Goal: Task Accomplishment & Management: Contribute content

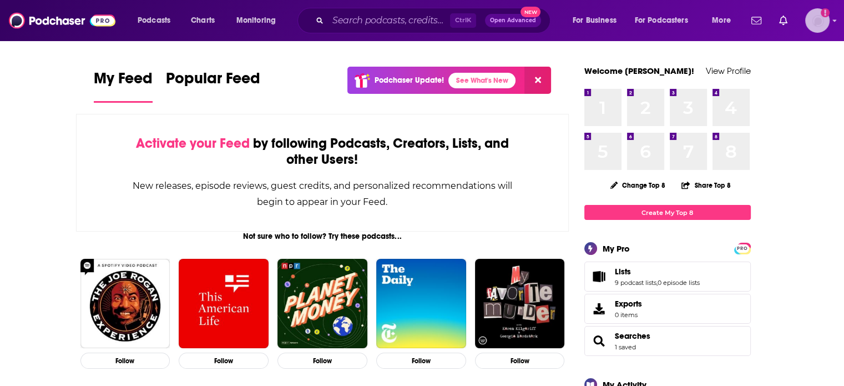
click at [818, 29] on img "Logged in as ColinMcA" at bounding box center [817, 20] width 24 height 24
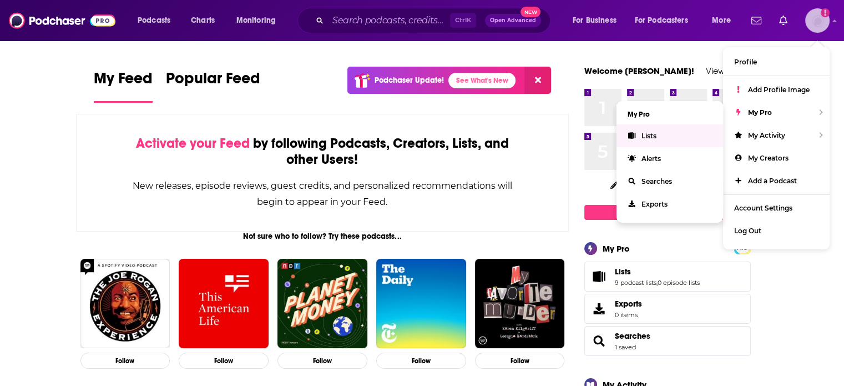
click at [683, 135] on link "Lists" at bounding box center [669, 135] width 106 height 23
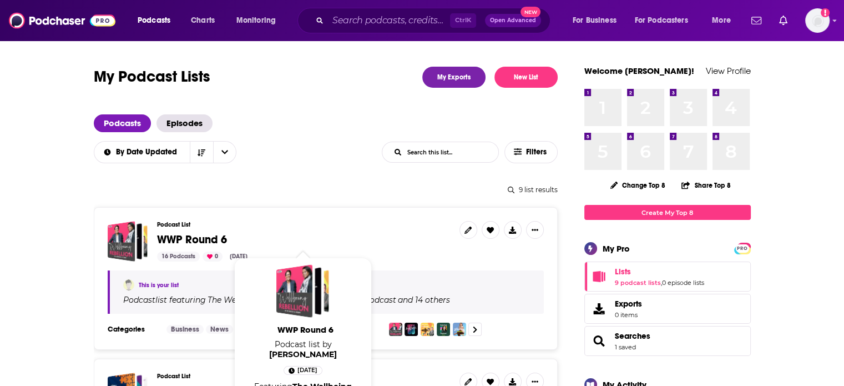
click at [182, 237] on span "WWP Round 6" at bounding box center [192, 239] width 70 height 14
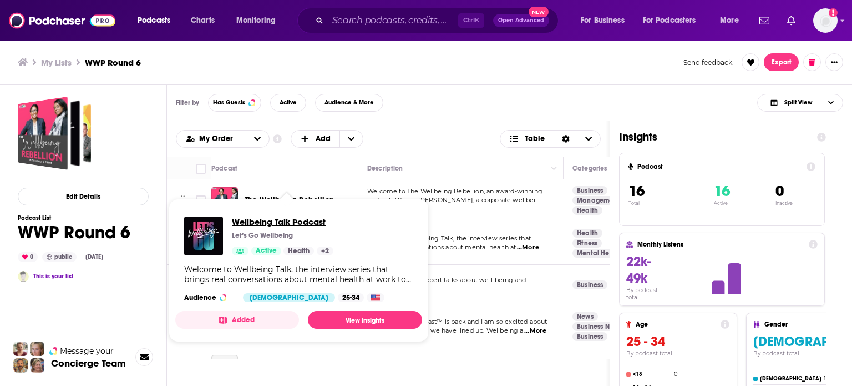
click at [281, 226] on span "Wellbeing Talk Podcast" at bounding box center [283, 221] width 102 height 11
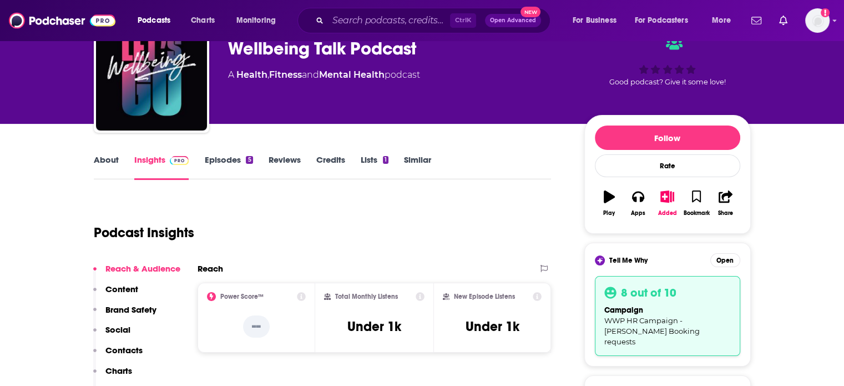
scroll to position [59, 0]
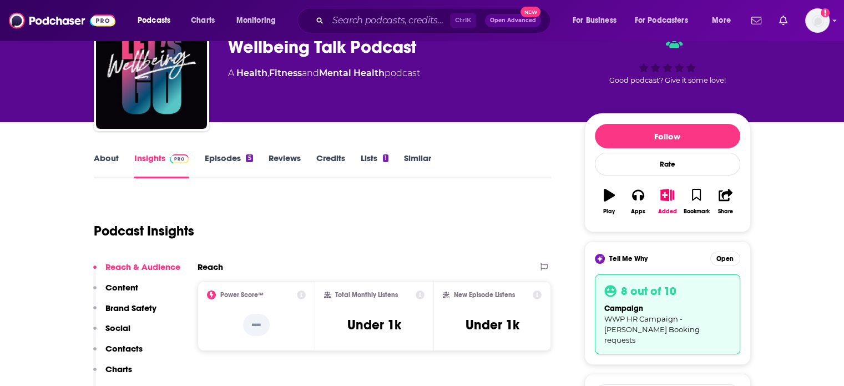
click at [220, 157] on link "Episodes 5" at bounding box center [228, 166] width 48 height 26
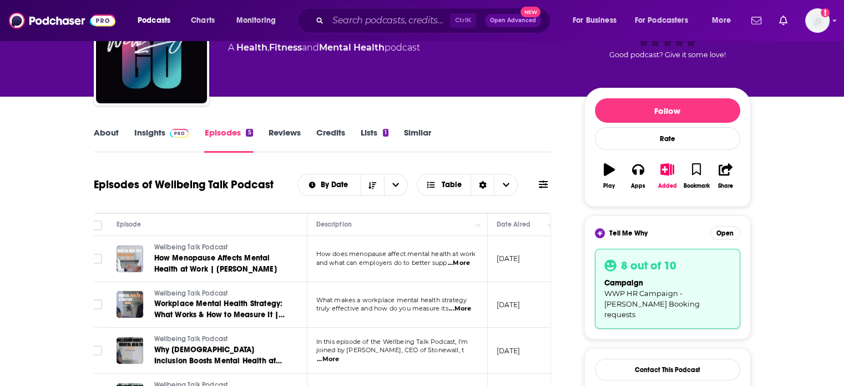
scroll to position [0, 9]
click at [104, 126] on div "About Insights Episodes 5 Reviews Credits Lists 1 Similar" at bounding box center [323, 138] width 458 height 27
click at [102, 133] on link "About" at bounding box center [106, 140] width 25 height 26
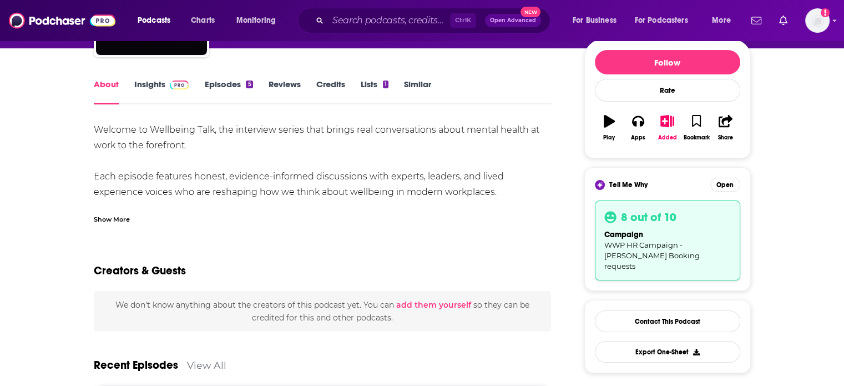
scroll to position [133, 0]
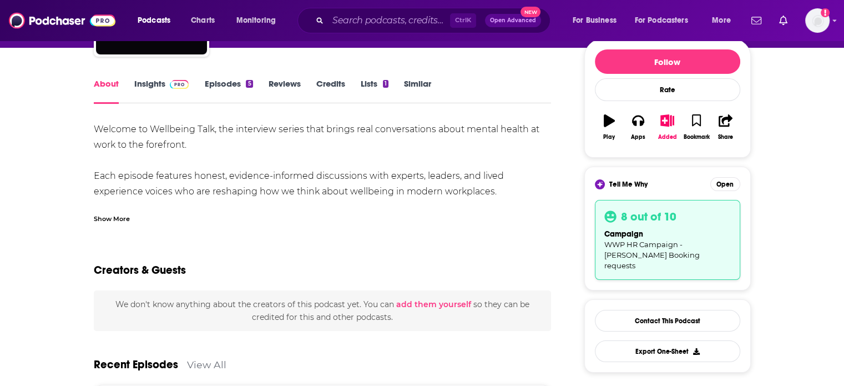
click at [106, 216] on div "Show More" at bounding box center [112, 217] width 36 height 11
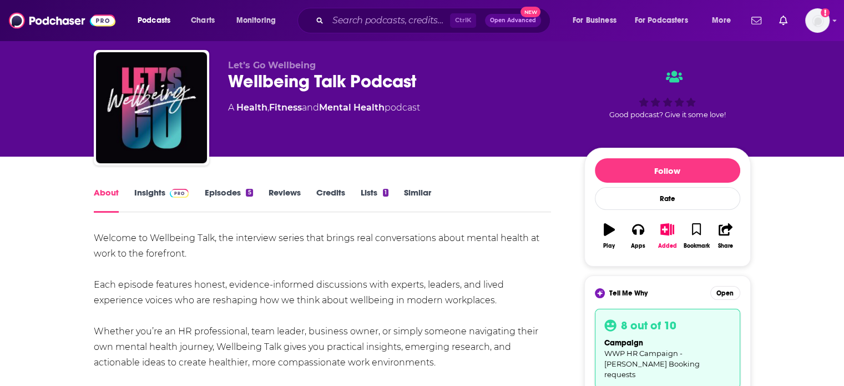
scroll to position [0, 0]
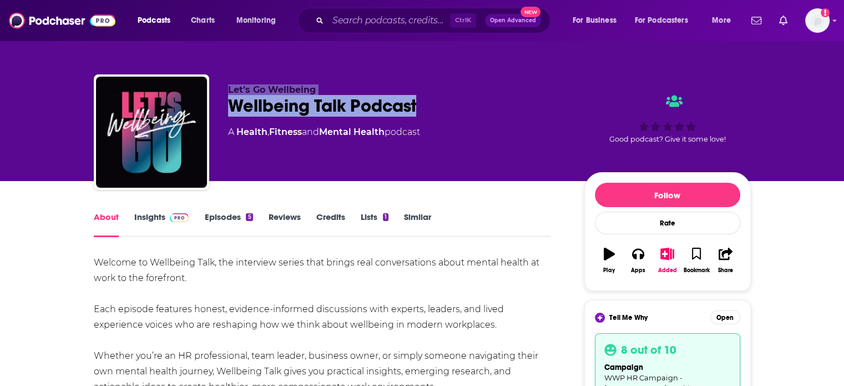
drag, startPoint x: 424, startPoint y: 105, endPoint x: 225, endPoint y: 88, distance: 199.9
click at [225, 88] on div "Let’s Go Wellbeing Wellbeing Talk Podcast A Health , Fitness and Mental Health …" at bounding box center [422, 134] width 657 height 120
copy div "Let’s Go Wellbeing Wellbeing Talk Podcast"
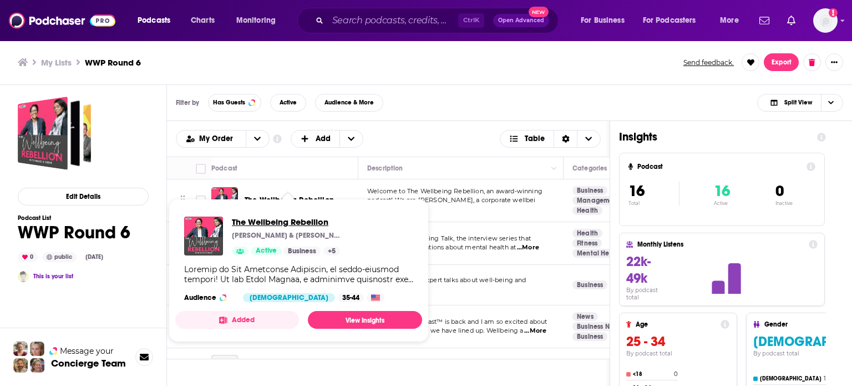
click at [270, 219] on span "The Wellbeing Rebellion" at bounding box center [287, 221] width 111 height 11
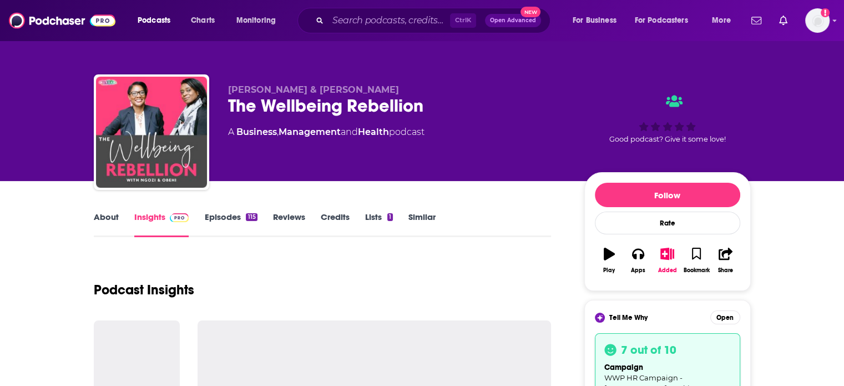
click at [229, 212] on link "Episodes 115" at bounding box center [230, 224] width 53 height 26
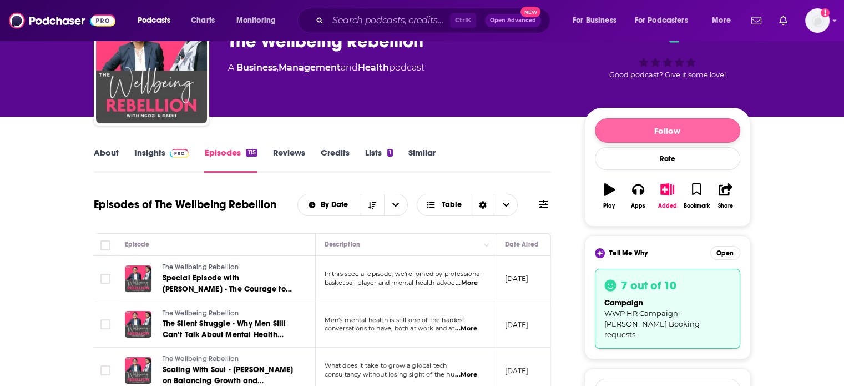
scroll to position [62, 0]
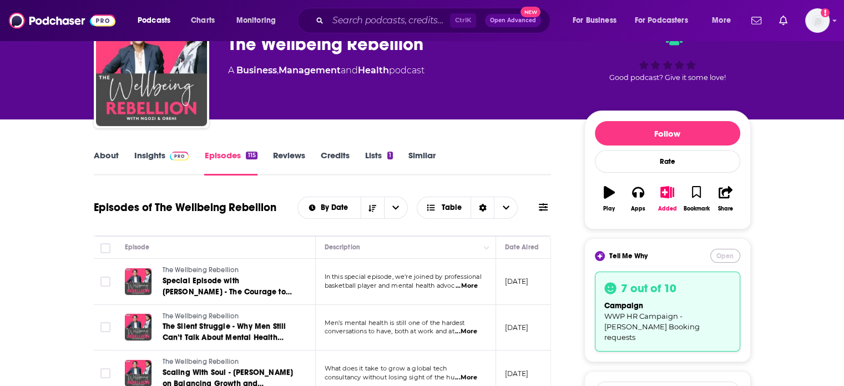
click at [722, 253] on button "Open" at bounding box center [725, 255] width 30 height 14
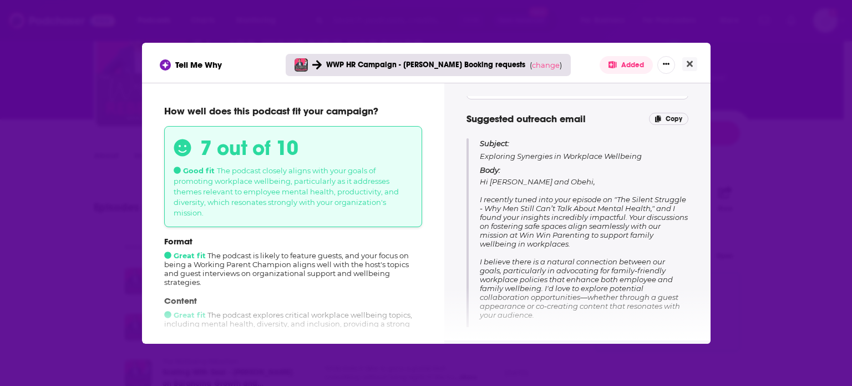
scroll to position [87, 0]
click at [688, 63] on icon "Close" at bounding box center [690, 63] width 6 height 6
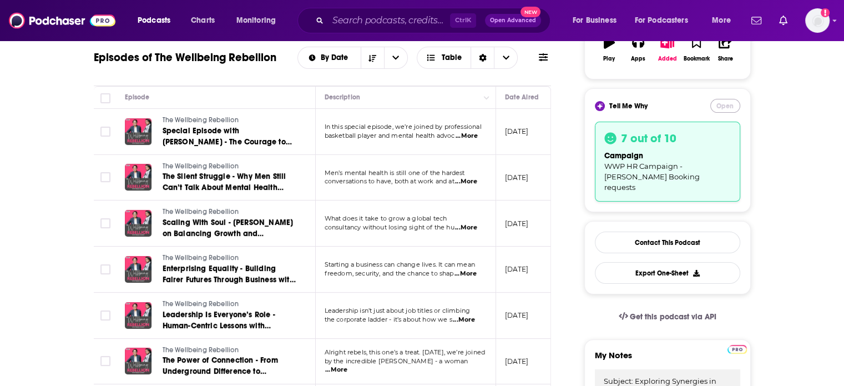
scroll to position [231, 0]
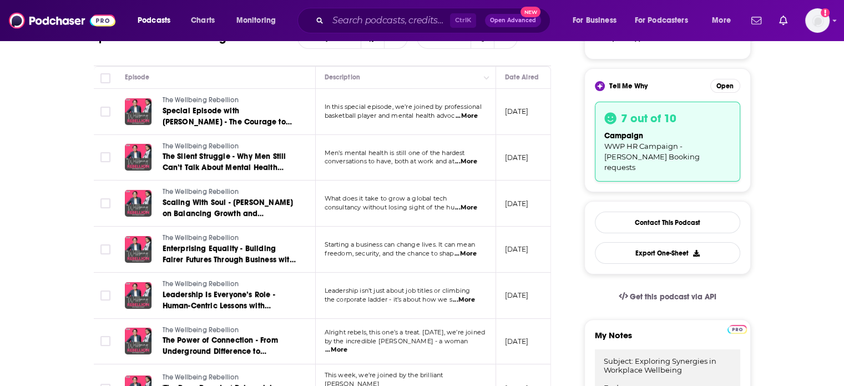
click at [467, 161] on span "...More" at bounding box center [466, 161] width 22 height 9
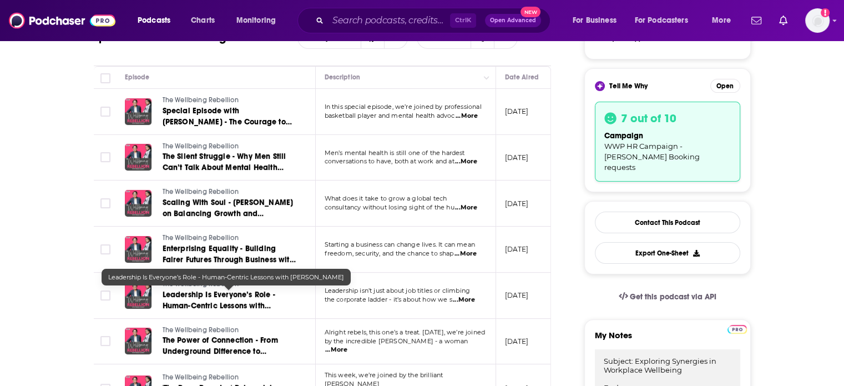
click at [234, 292] on span "Leadership Is Everyone’s Role - Human-Centric Lessons with [PERSON_NAME]" at bounding box center [219, 306] width 113 height 32
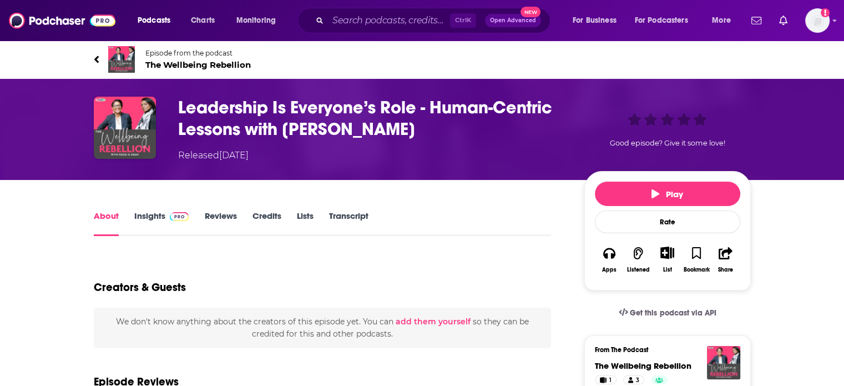
scroll to position [60, 0]
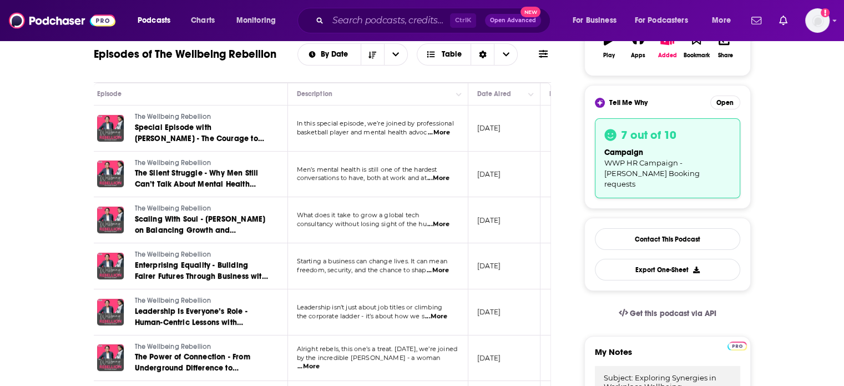
scroll to position [214, 0]
click at [435, 313] on span "...More" at bounding box center [436, 316] width 22 height 9
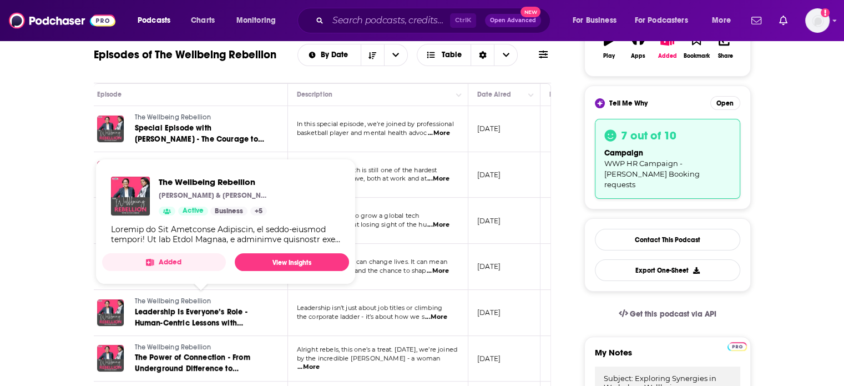
click at [203, 303] on span "The Wellbeing Rebellion" at bounding box center [173, 301] width 77 height 8
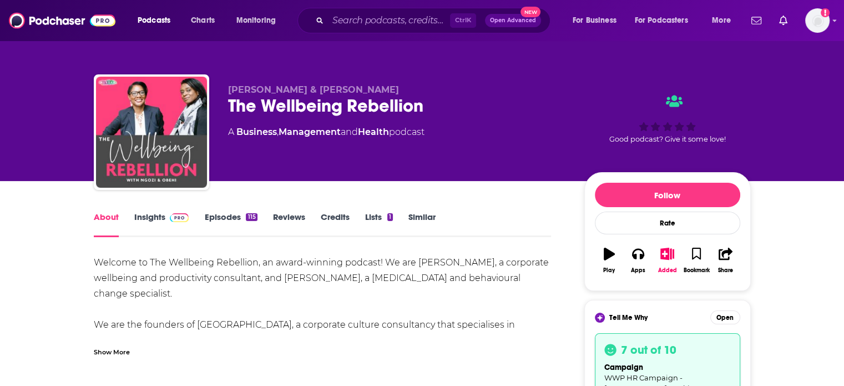
click at [213, 217] on link "Episodes 115" at bounding box center [230, 224] width 53 height 26
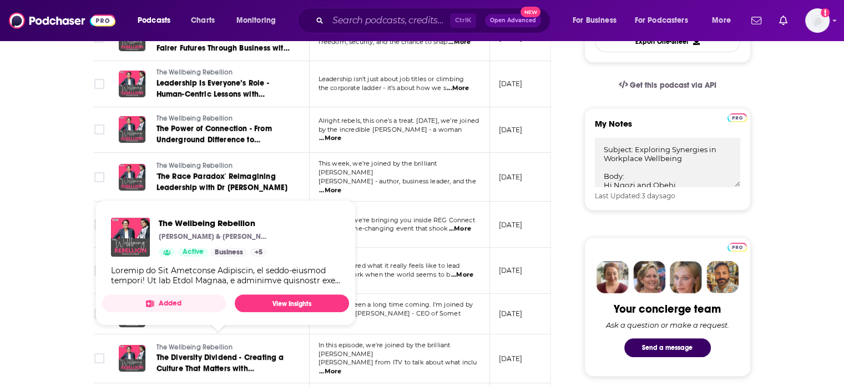
scroll to position [0, 11]
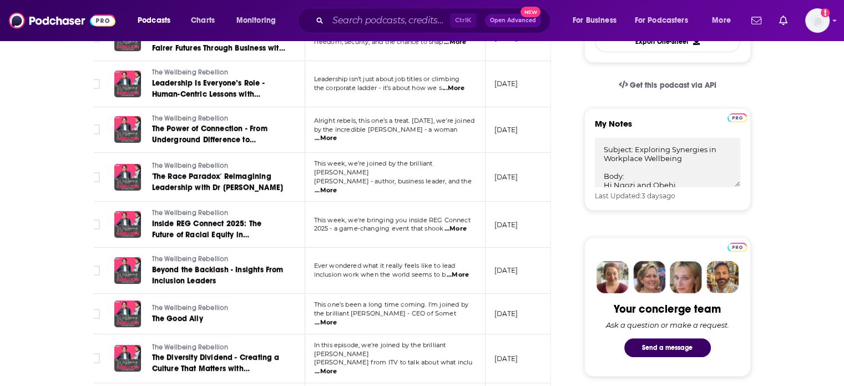
click at [337, 367] on span "...More" at bounding box center [326, 371] width 22 height 9
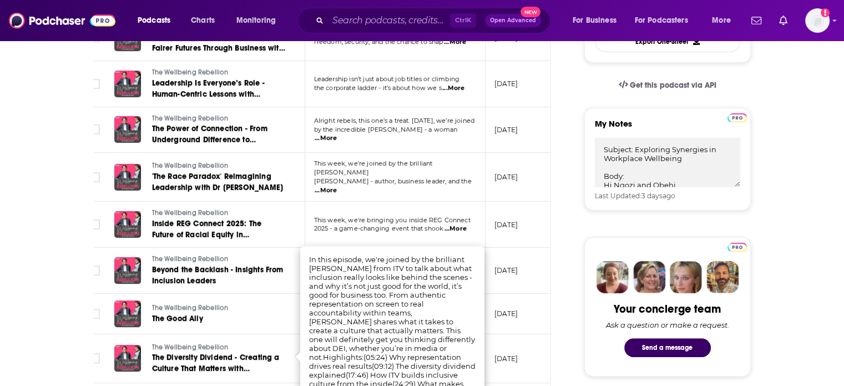
scroll to position [530, 0]
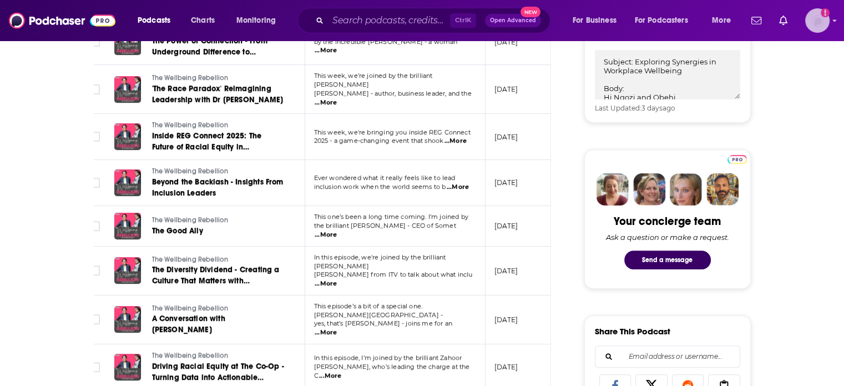
click at [813, 16] on img "Logged in as ColinMcA" at bounding box center [817, 20] width 24 height 24
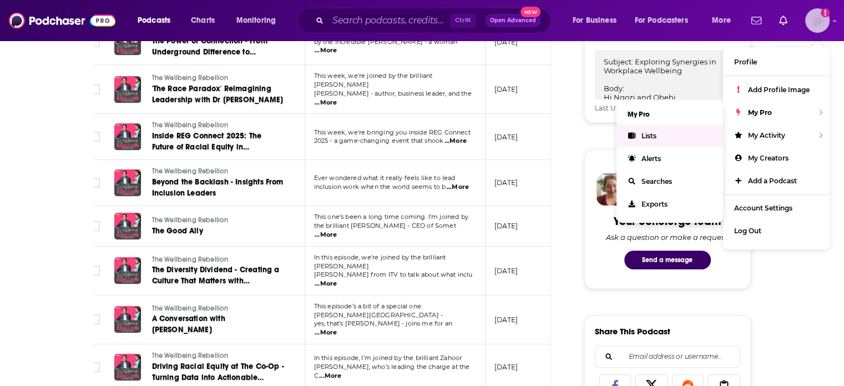
click at [681, 133] on link "Lists" at bounding box center [669, 135] width 106 height 23
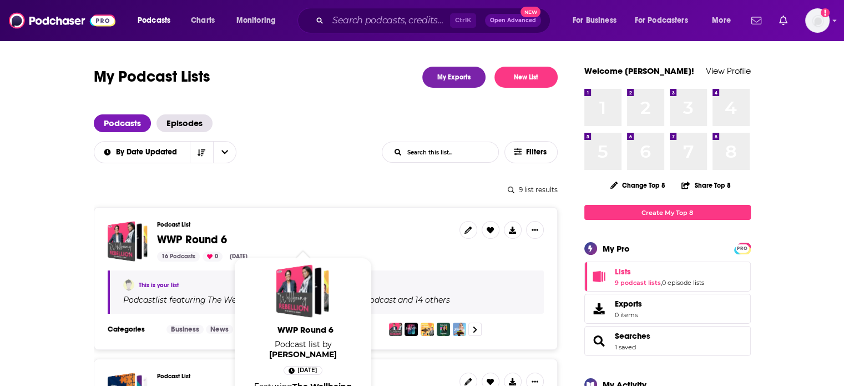
click at [172, 237] on span "WWP Round 6" at bounding box center [192, 239] width 70 height 14
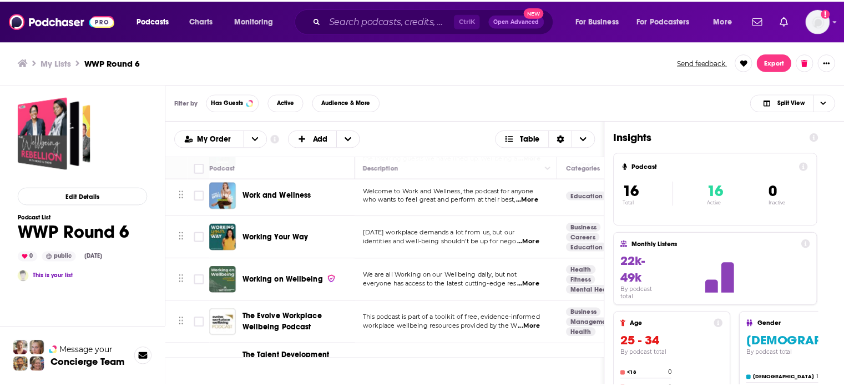
scroll to position [177, 1]
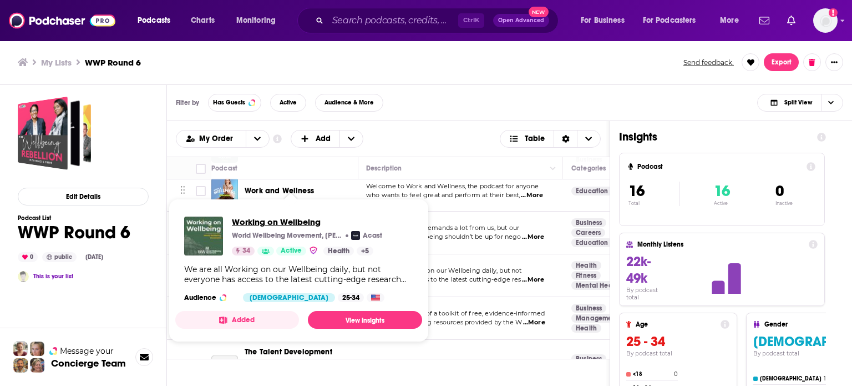
click at [266, 225] on span "Working on Wellbeing" at bounding box center [307, 221] width 150 height 11
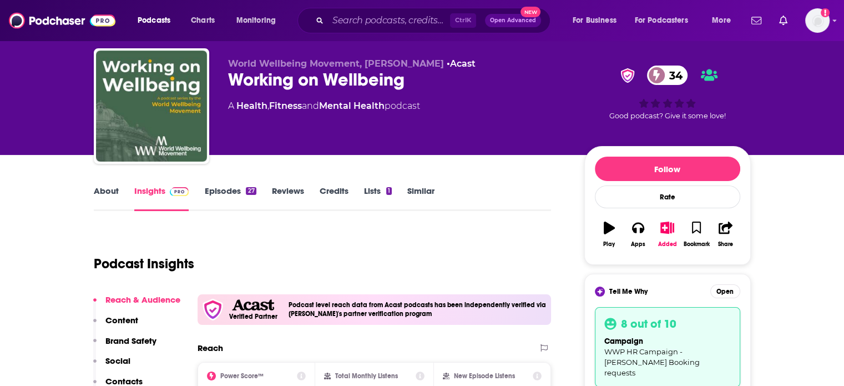
scroll to position [39, 0]
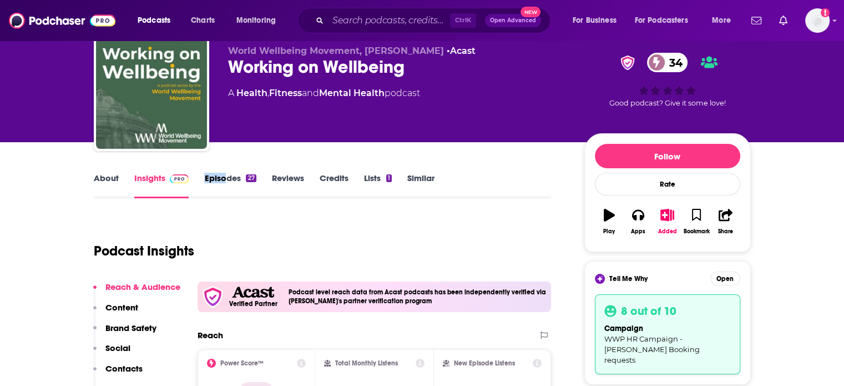
drag, startPoint x: 204, startPoint y: 171, endPoint x: 224, endPoint y: 179, distance: 21.6
click at [224, 179] on div "About Insights Episodes 27 Reviews Credits Lists 1 Similar" at bounding box center [323, 184] width 458 height 27
click at [224, 179] on link "Episodes 27" at bounding box center [230, 186] width 52 height 26
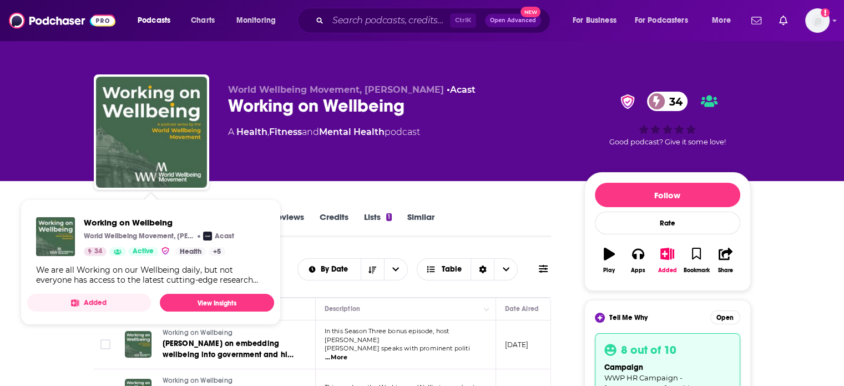
click at [347, 353] on span "...More" at bounding box center [336, 357] width 22 height 9
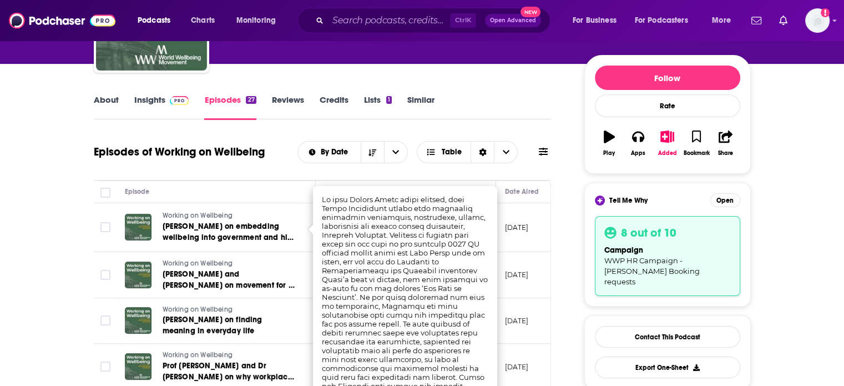
scroll to position [116, 0]
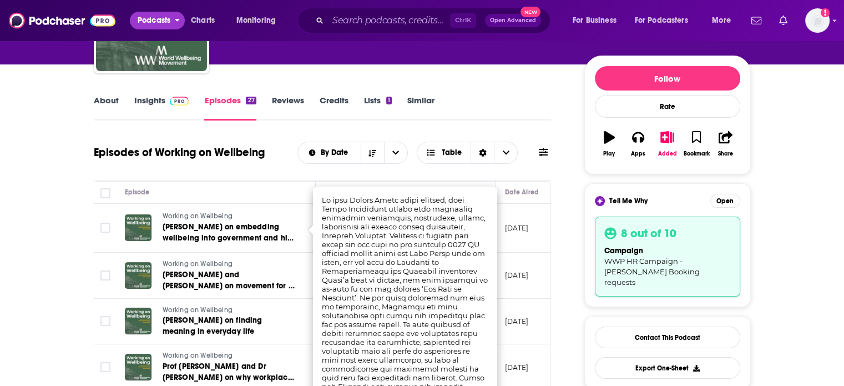
click at [147, 19] on span "Podcasts" at bounding box center [154, 21] width 33 height 16
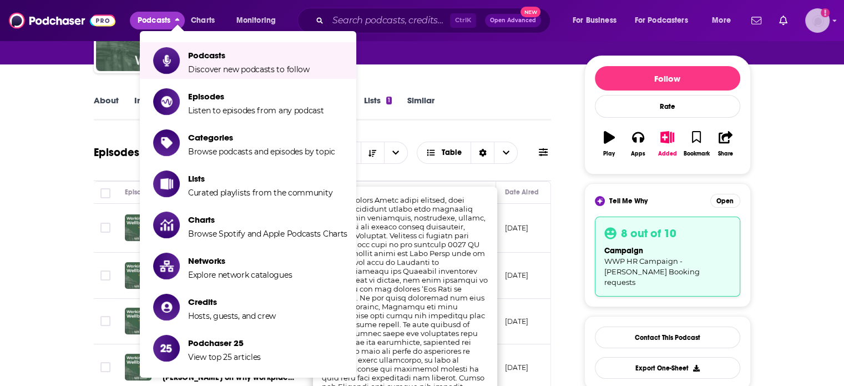
click at [815, 28] on img "Logged in as ColinMcA" at bounding box center [817, 20] width 24 height 24
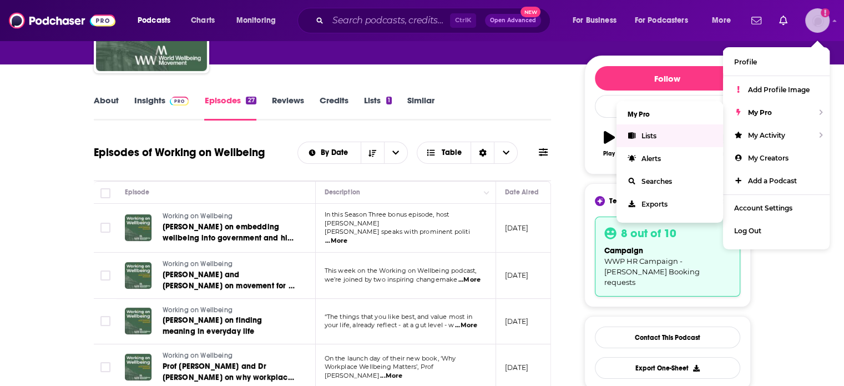
click at [699, 126] on link "Lists" at bounding box center [669, 135] width 106 height 23
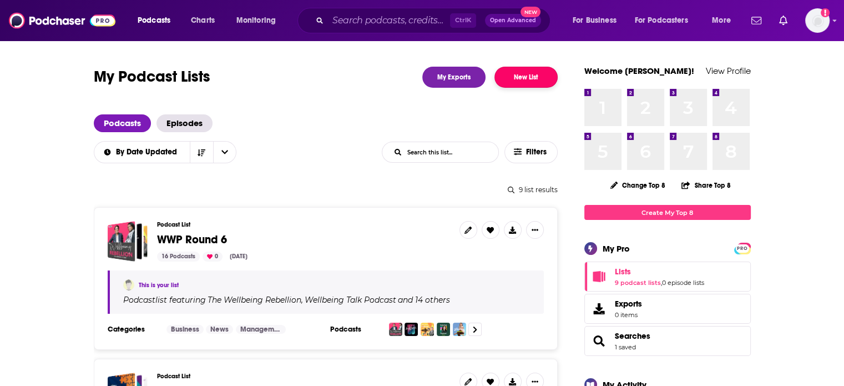
click at [532, 71] on button "New List" at bounding box center [525, 77] width 63 height 21
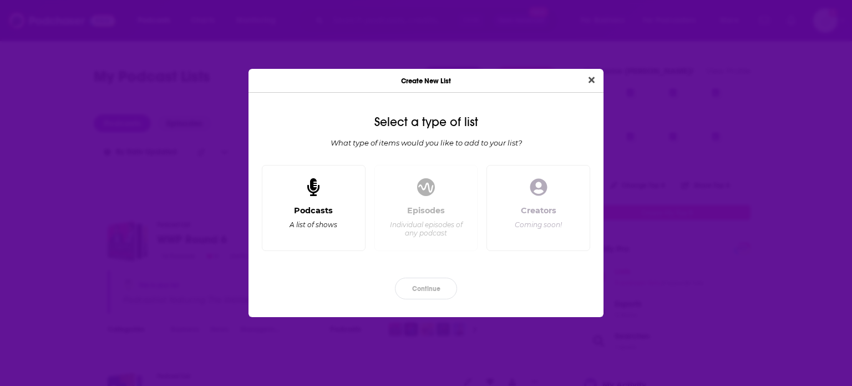
click at [326, 204] on div "Podcasts A list of shows" at bounding box center [314, 208] width 104 height 87
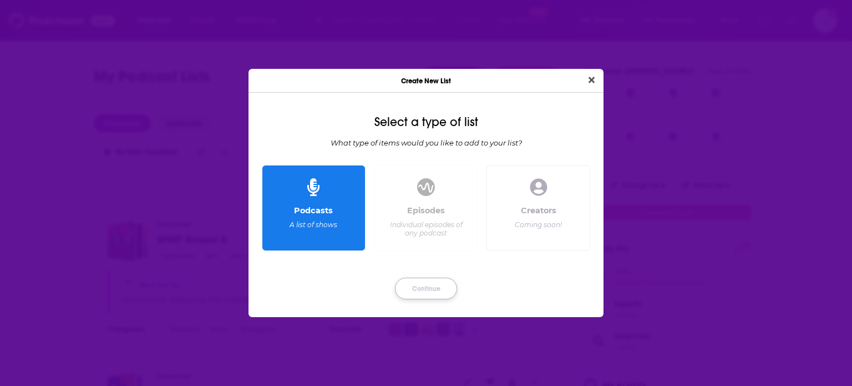
click at [431, 290] on button "Continue" at bounding box center [426, 288] width 62 height 22
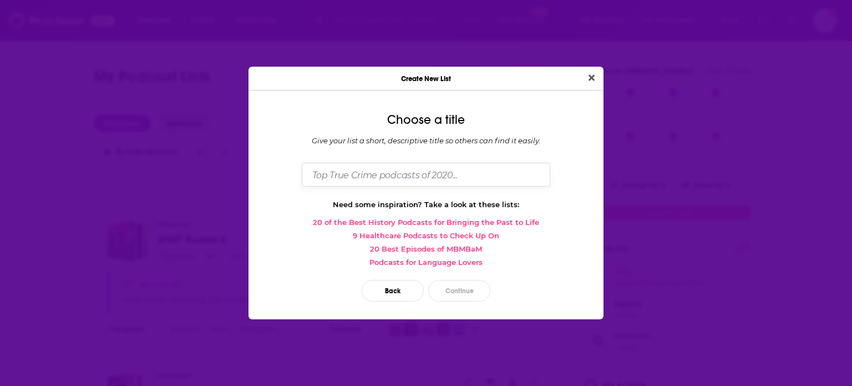
click at [411, 167] on input "Dialog" at bounding box center [426, 175] width 248 height 24
type input "Parenting Podcast list"
click at [456, 281] on button "Continue" at bounding box center [459, 291] width 62 height 22
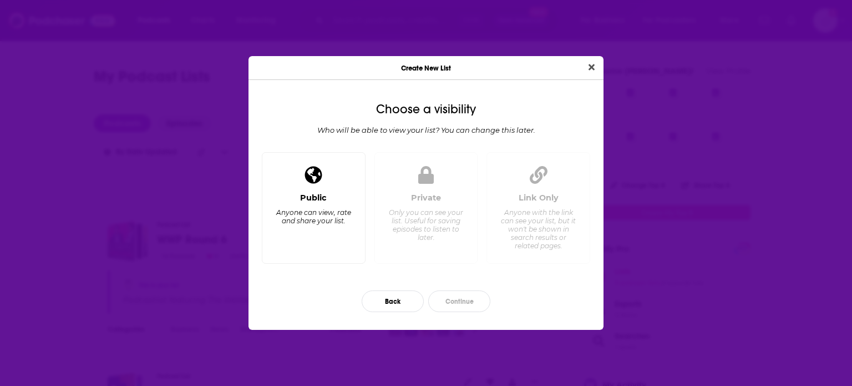
click at [331, 208] on div "Anyone can view, rate and share your list." at bounding box center [314, 216] width 76 height 17
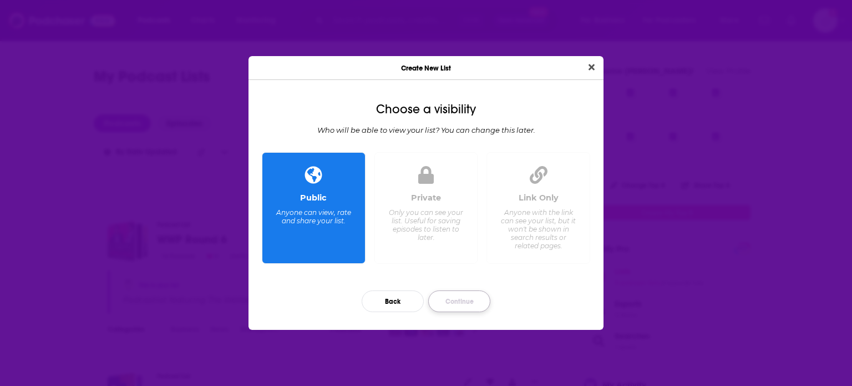
click at [436, 297] on button "Continue" at bounding box center [459, 301] width 62 height 22
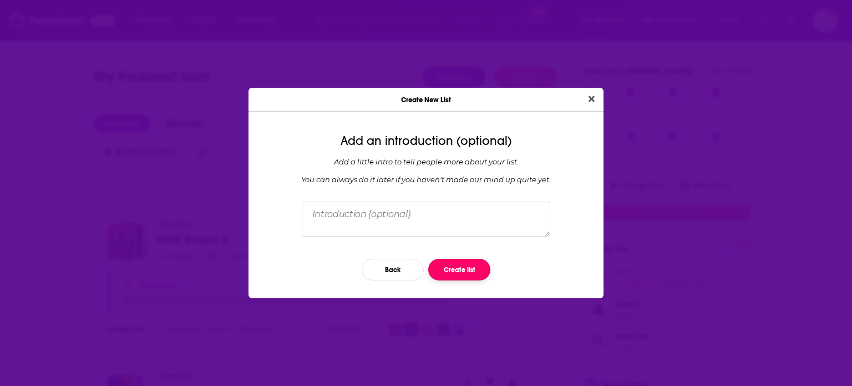
click at [450, 270] on button "Create list" at bounding box center [459, 269] width 62 height 22
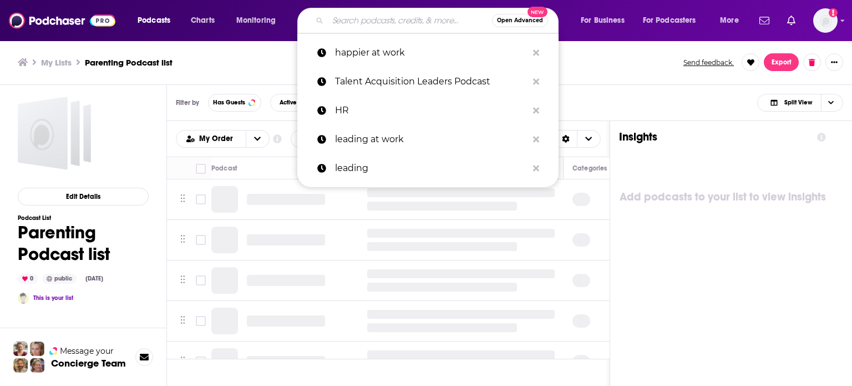
click at [359, 22] on input "Search podcasts, credits, & more..." at bounding box center [410, 21] width 164 height 18
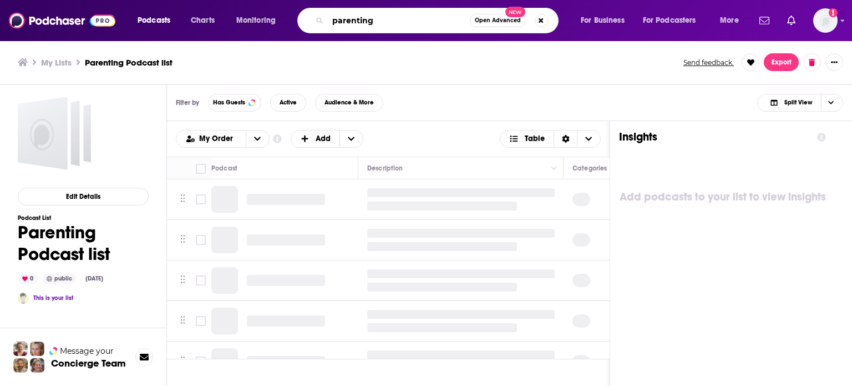
type input "parenting"
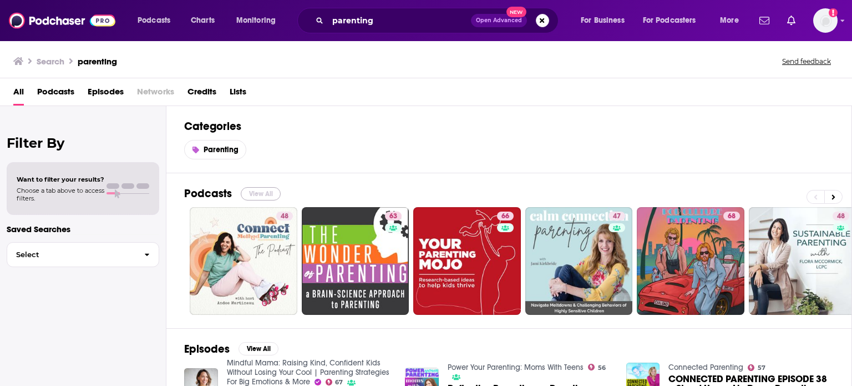
click at [252, 195] on button "View All" at bounding box center [261, 193] width 40 height 13
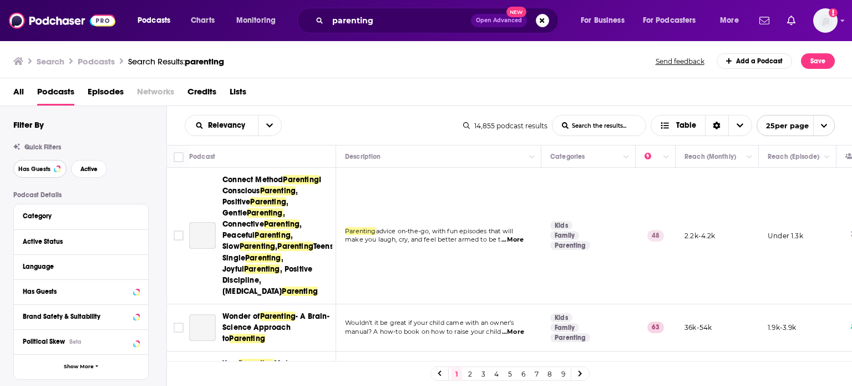
click at [42, 166] on span "Has Guests" at bounding box center [34, 169] width 32 height 6
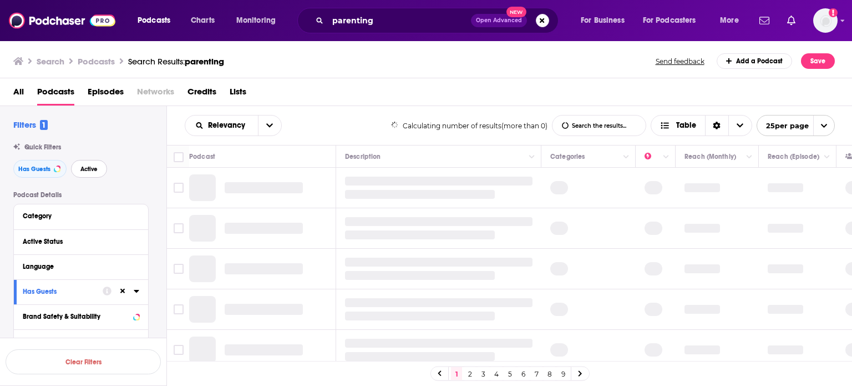
click at [91, 169] on span "Active" at bounding box center [88, 169] width 17 height 6
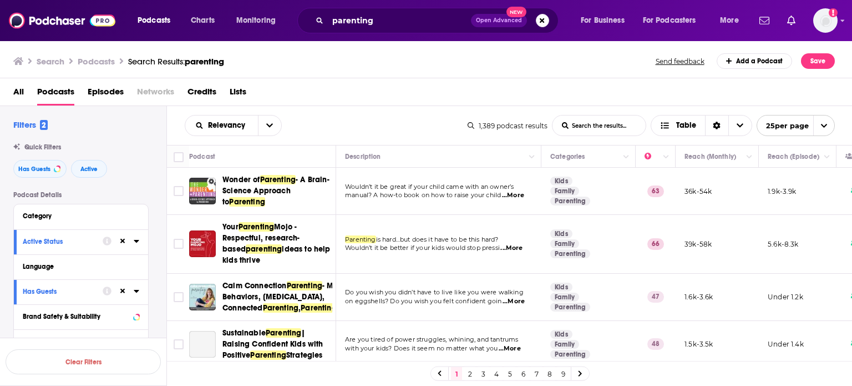
click at [519, 194] on span "...More" at bounding box center [513, 195] width 22 height 9
click at [175, 190] on input "Toggle select row" at bounding box center [179, 191] width 10 height 10
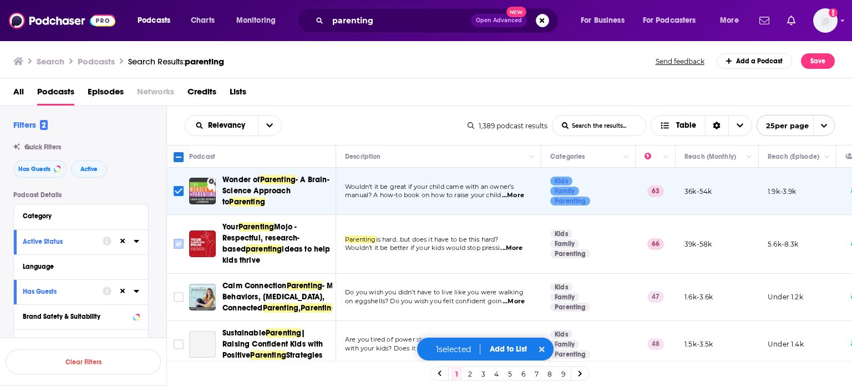
click at [174, 242] on input "Toggle select row" at bounding box center [179, 244] width 10 height 10
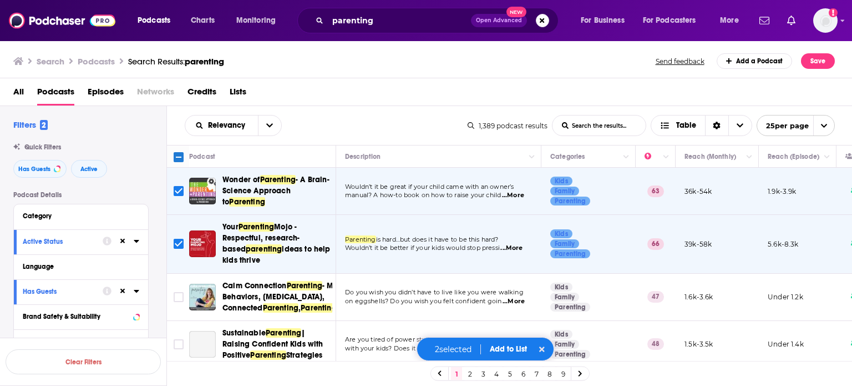
click at [517, 245] on span "...More" at bounding box center [511, 248] width 22 height 9
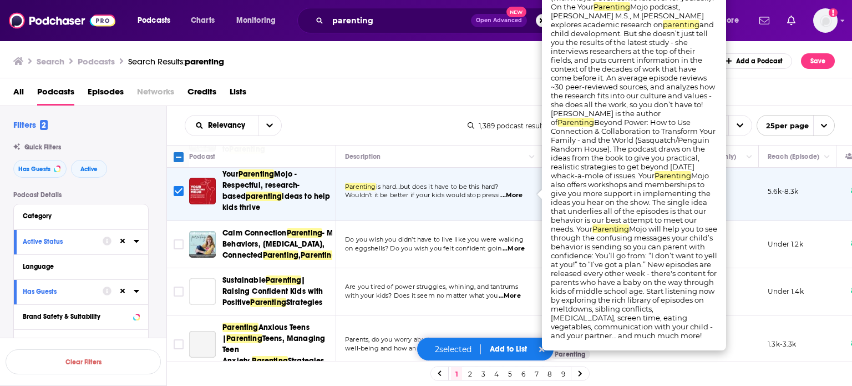
scroll to position [53, 0]
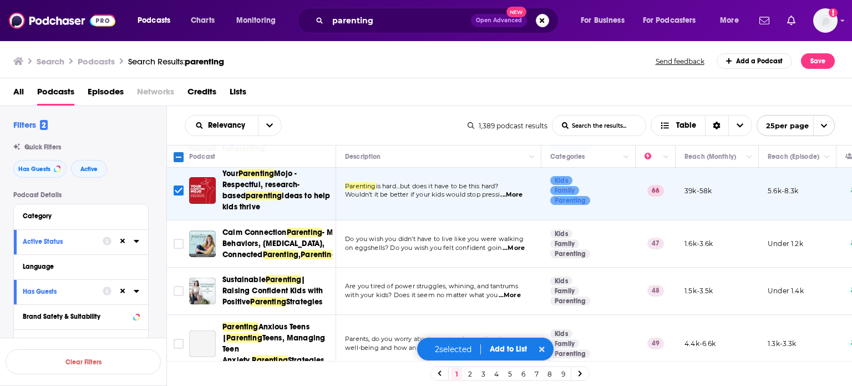
click at [515, 252] on span "...More" at bounding box center [514, 248] width 22 height 9
click at [176, 248] on input "Toggle select row" at bounding box center [179, 244] width 10 height 10
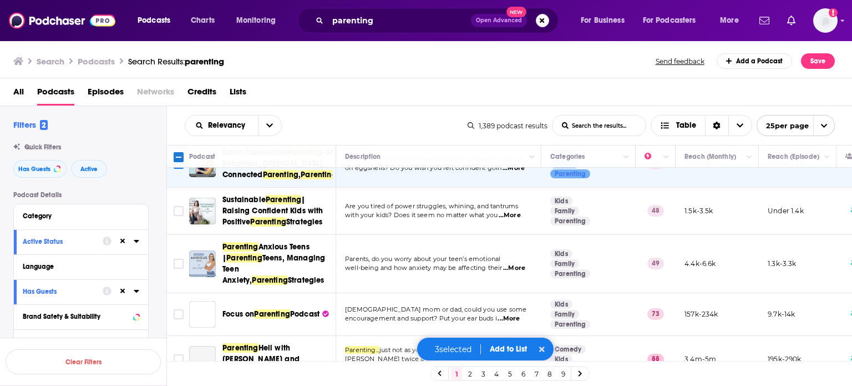
scroll to position [152, 0]
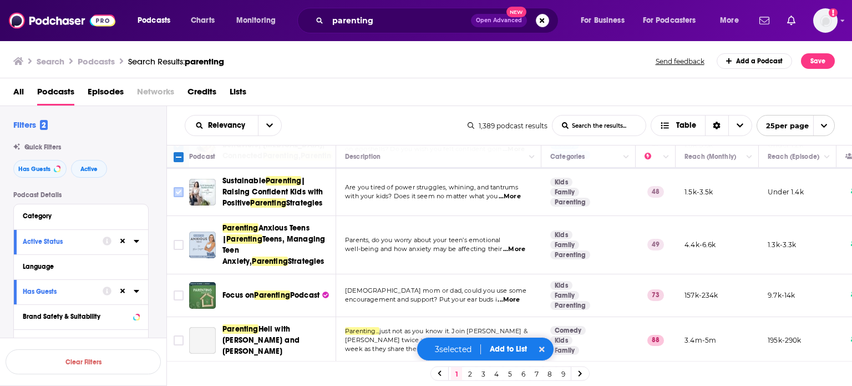
click at [176, 197] on input "Toggle select row" at bounding box center [179, 192] width 10 height 10
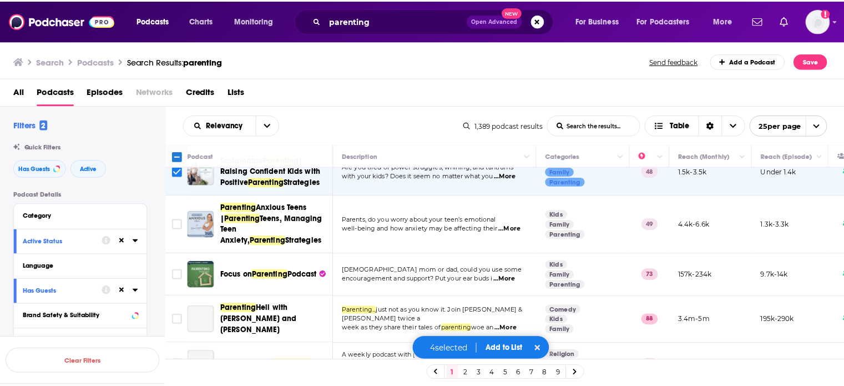
scroll to position [177, 0]
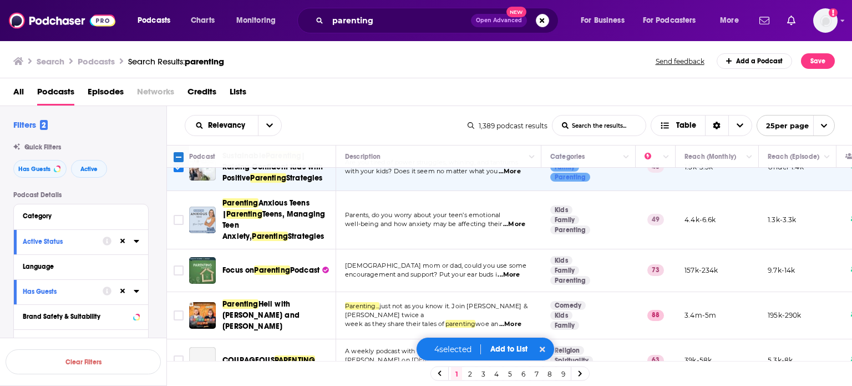
click at [517, 176] on span "...More" at bounding box center [510, 171] width 22 height 9
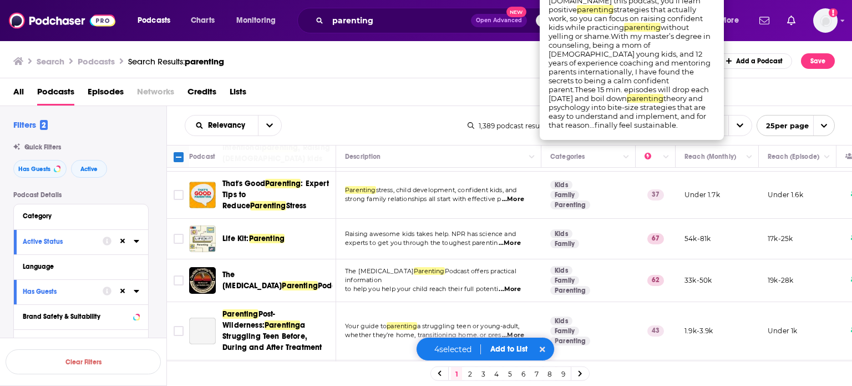
scroll to position [510, 0]
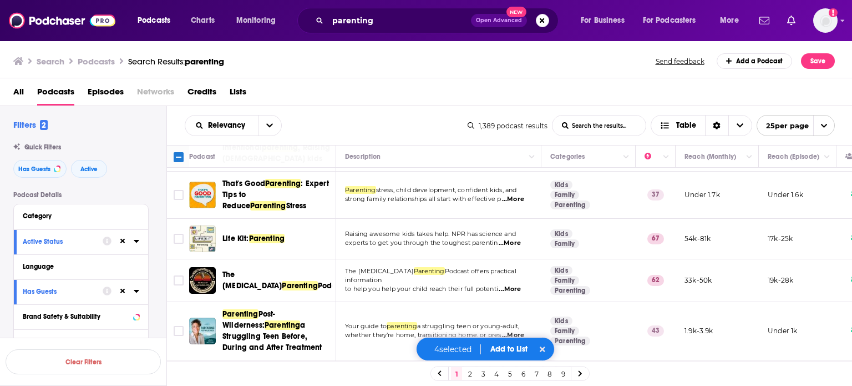
click at [519, 204] on span "...More" at bounding box center [513, 199] width 22 height 9
click at [177, 200] on input "Toggle select row" at bounding box center [179, 195] width 10 height 10
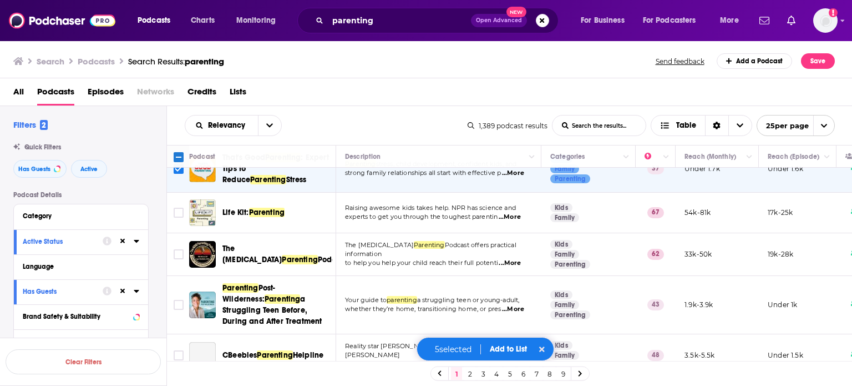
scroll to position [545, 0]
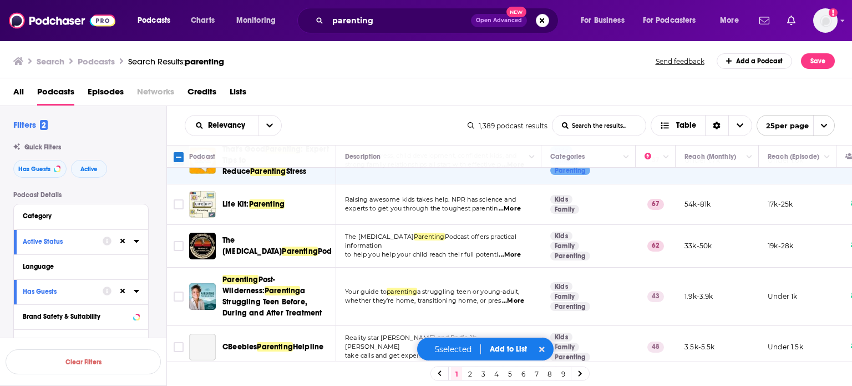
click at [516, 213] on span "...More" at bounding box center [510, 208] width 22 height 9
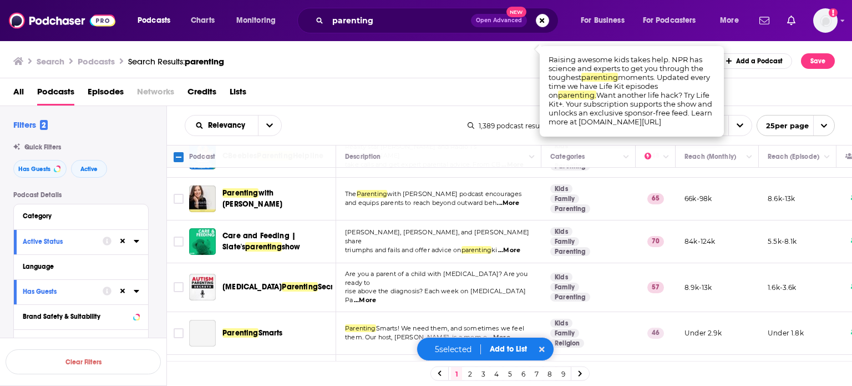
scroll to position [738, 0]
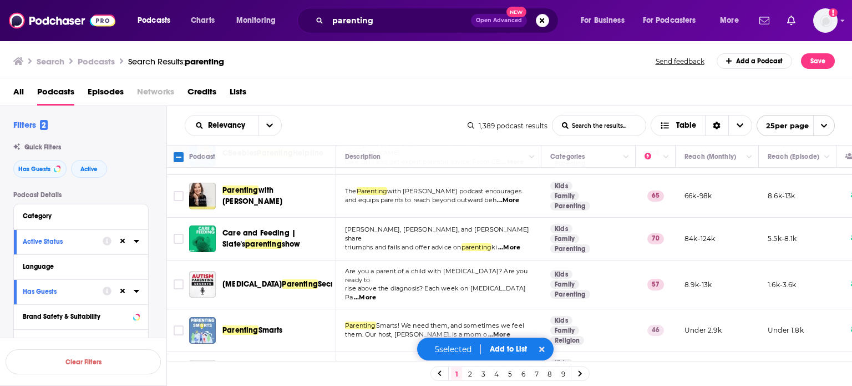
click at [514, 205] on span "...More" at bounding box center [508, 200] width 22 height 9
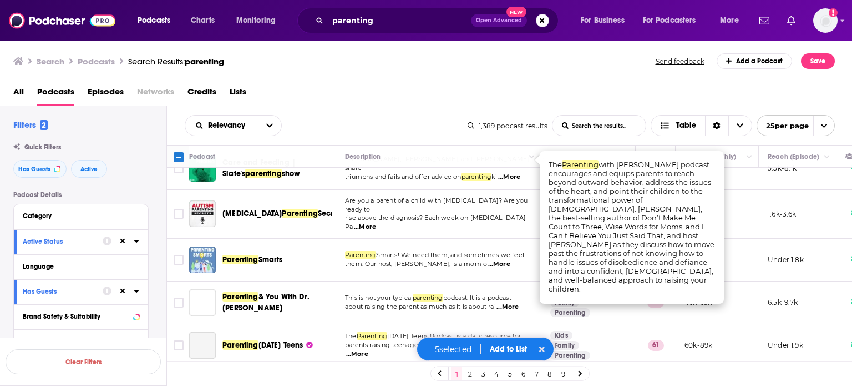
scroll to position [809, 0]
click at [510, 268] on span "...More" at bounding box center [499, 263] width 22 height 9
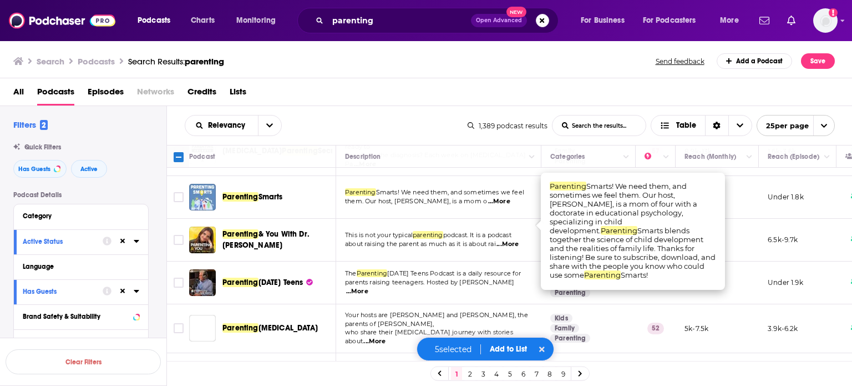
scroll to position [872, 0]
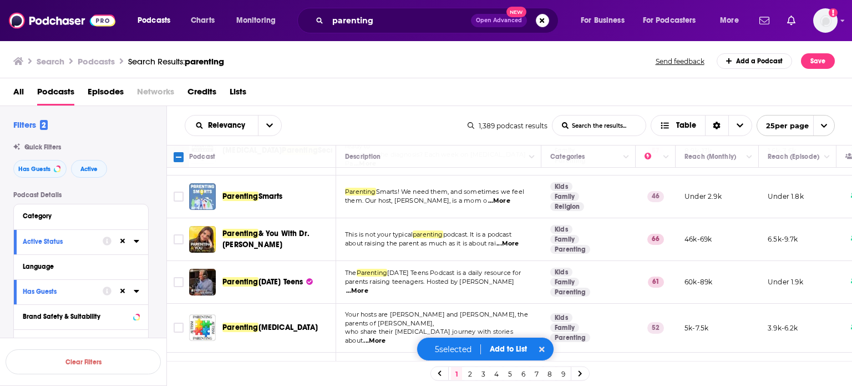
click at [514, 248] on span "...More" at bounding box center [507, 243] width 22 height 9
click at [182, 244] on input "Toggle select row" at bounding box center [179, 239] width 10 height 10
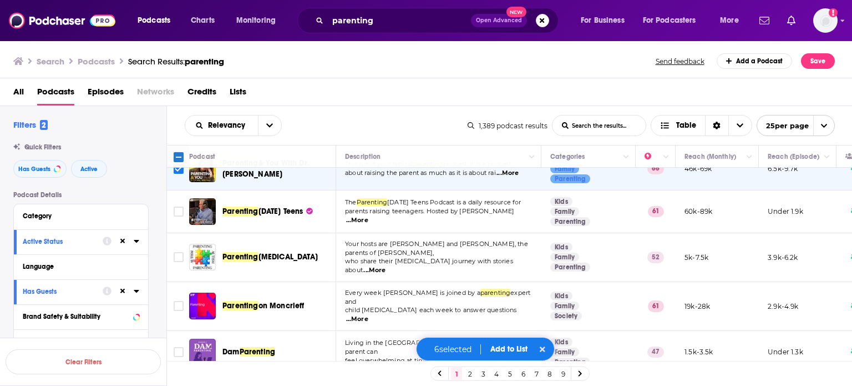
scroll to position [958, 0]
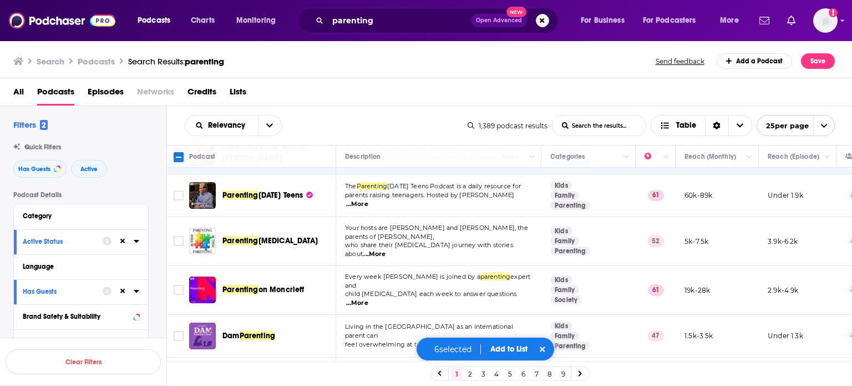
click at [368, 209] on span "...More" at bounding box center [357, 204] width 22 height 9
click at [177, 200] on input "Toggle select row" at bounding box center [179, 195] width 10 height 10
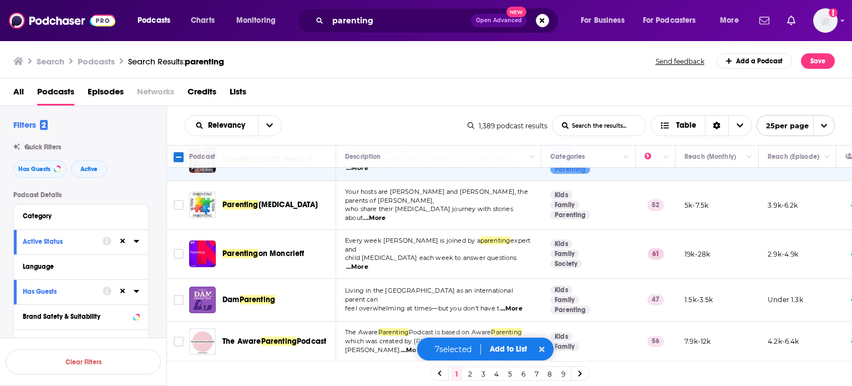
scroll to position [1014, 0]
click at [423, 346] on span "...More" at bounding box center [412, 350] width 22 height 9
click at [504, 352] on button "Add to List" at bounding box center [508, 348] width 55 height 9
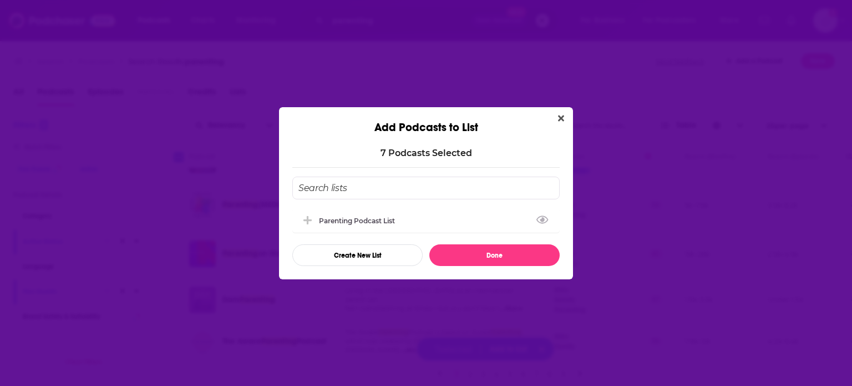
click at [423, 189] on input "Add Podcast To List" at bounding box center [425, 187] width 267 height 23
click at [416, 213] on div "Parenting Podcast list" at bounding box center [425, 219] width 267 height 24
click at [465, 255] on button "Done" at bounding box center [494, 255] width 130 height 22
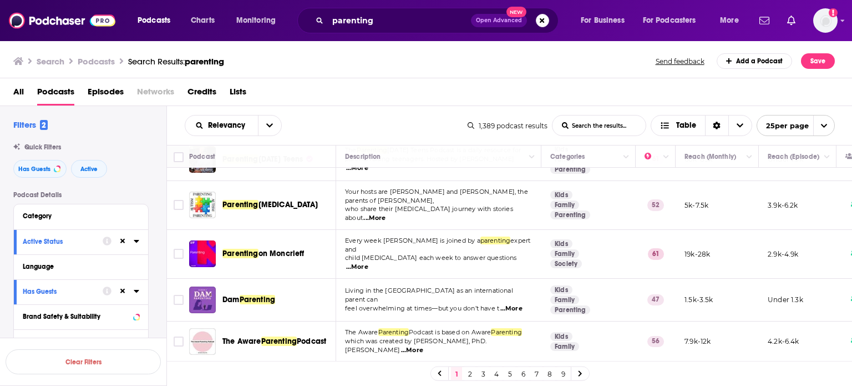
click at [470, 372] on link "2" at bounding box center [469, 373] width 11 height 13
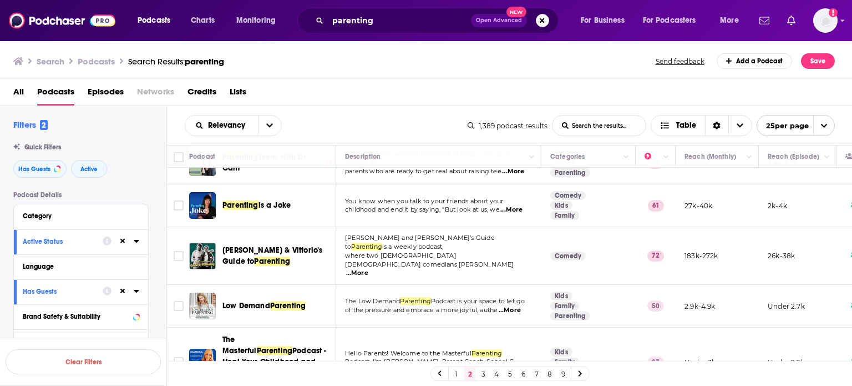
scroll to position [84, 0]
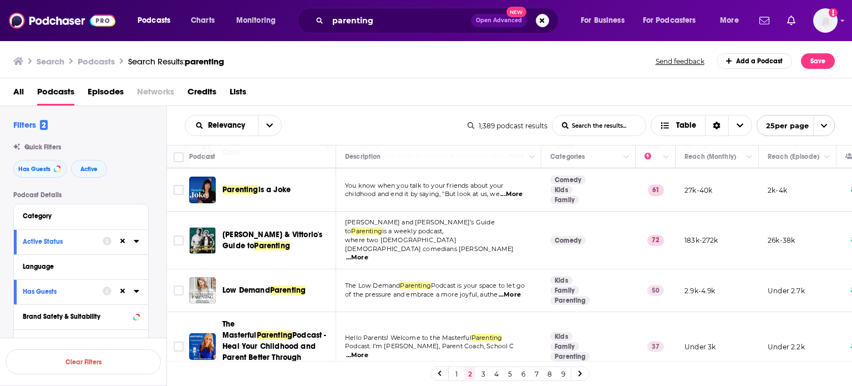
click at [506, 290] on span "...More" at bounding box center [510, 294] width 22 height 9
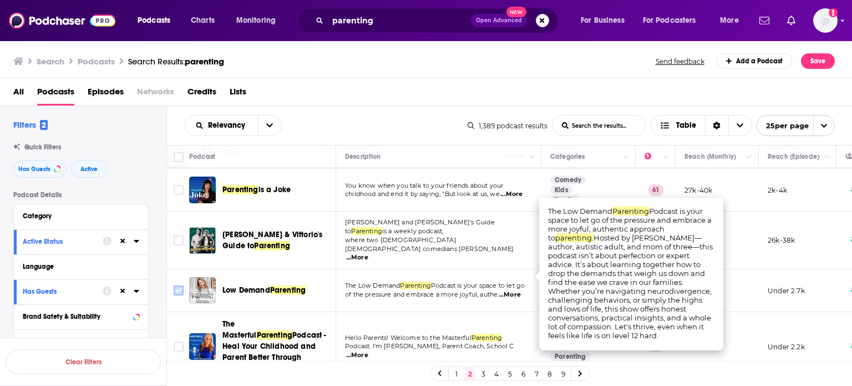
click at [181, 285] on input "Toggle select row" at bounding box center [179, 290] width 10 height 10
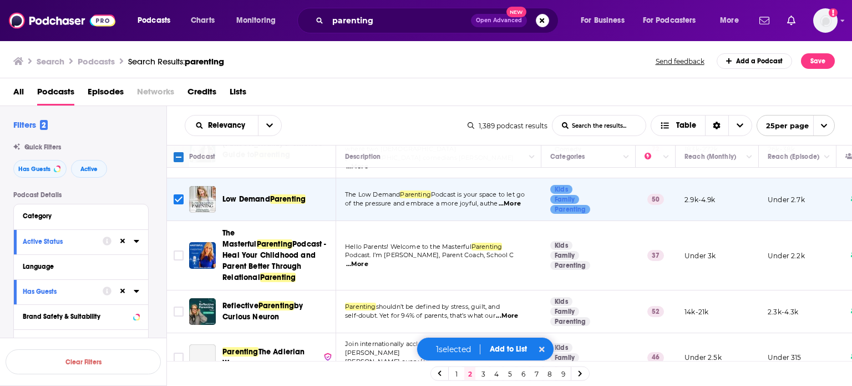
scroll to position [177, 0]
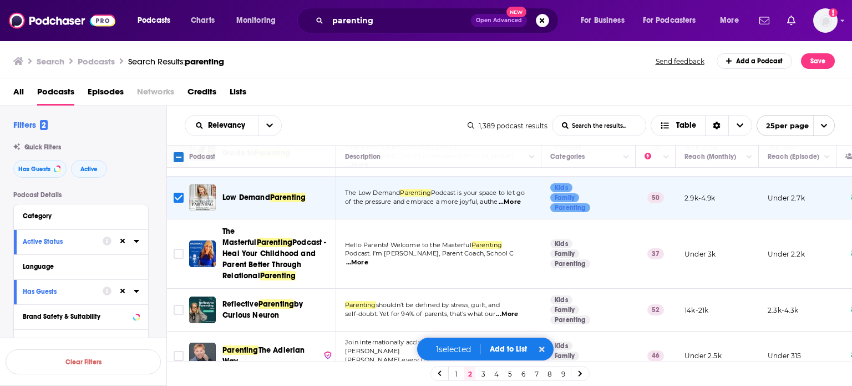
click at [368, 258] on span "...More" at bounding box center [357, 262] width 22 height 9
click at [370, 251] on td "Hello Parents! Welcome to the Masterful Parenting Podcast. I’m [PERSON_NAME], P…" at bounding box center [438, 253] width 205 height 69
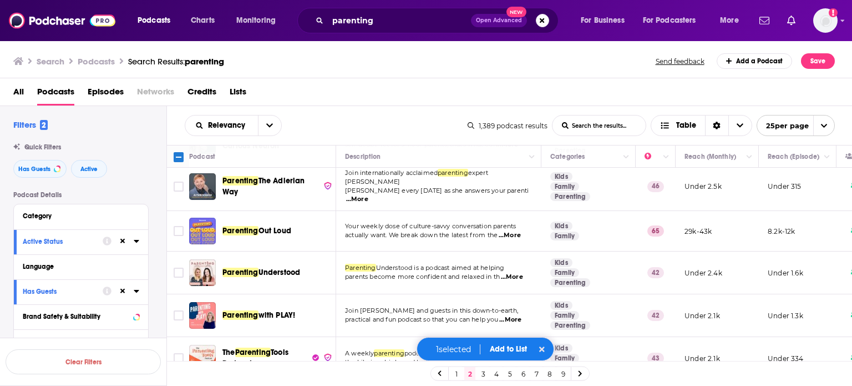
scroll to position [346, 0]
click at [515, 315] on span "...More" at bounding box center [510, 319] width 22 height 9
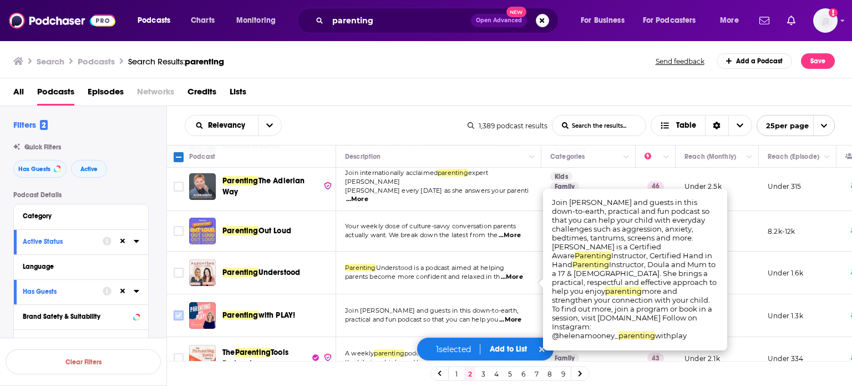
click at [179, 310] on input "Toggle select row" at bounding box center [179, 315] width 10 height 10
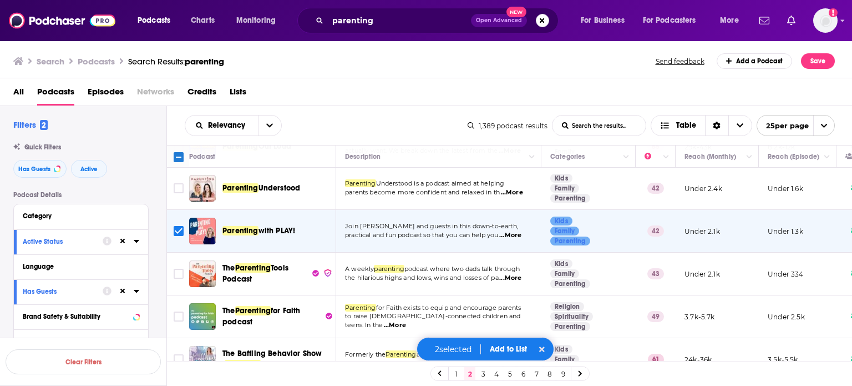
scroll to position [430, 0]
click at [514, 274] on span "...More" at bounding box center [510, 278] width 22 height 9
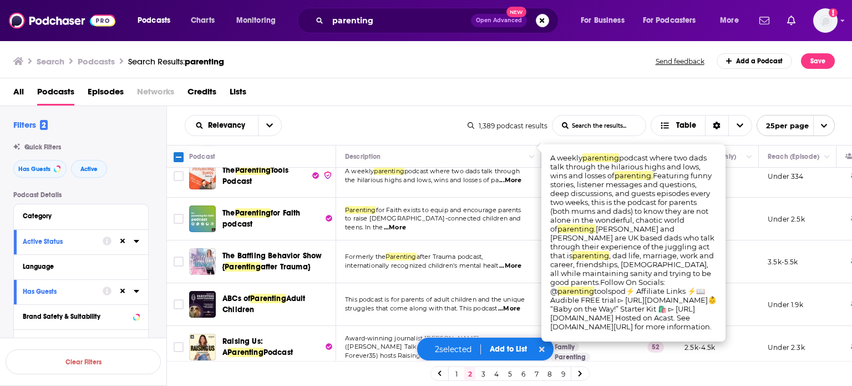
scroll to position [528, 0]
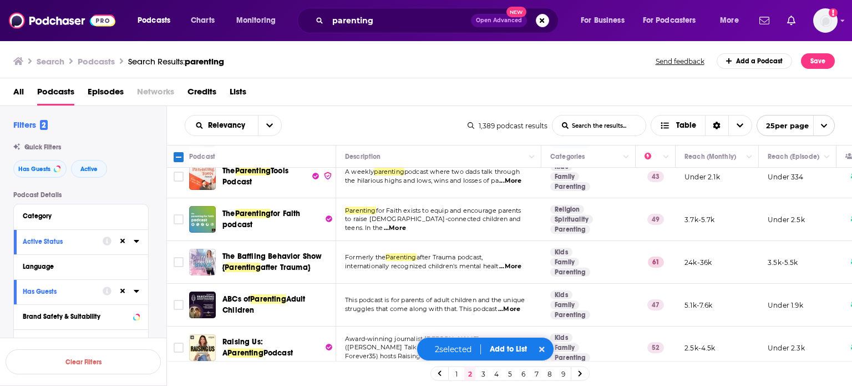
click at [515, 305] on span "...More" at bounding box center [509, 309] width 22 height 9
click at [180, 300] on input "Toggle select row" at bounding box center [179, 305] width 10 height 10
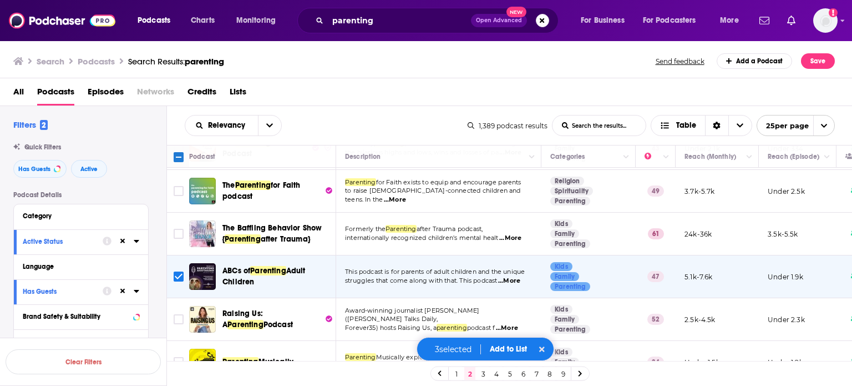
scroll to position [556, 0]
click at [509, 323] on span "...More" at bounding box center [507, 327] width 22 height 9
click at [180, 313] on input "Toggle select row" at bounding box center [179, 318] width 10 height 10
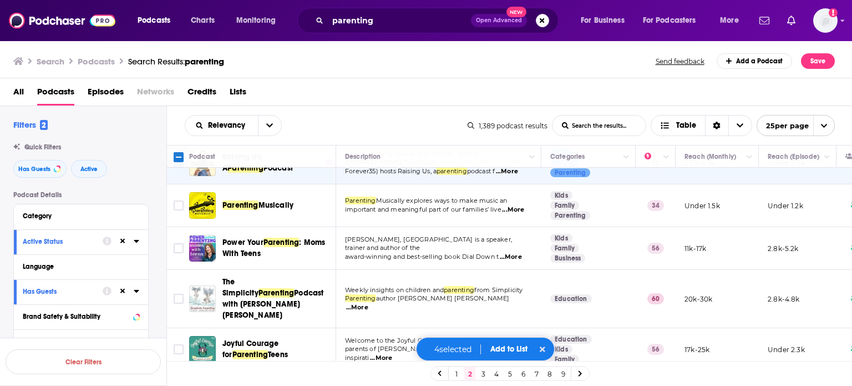
scroll to position [712, 0]
click at [368, 303] on span "...More" at bounding box center [357, 307] width 22 height 9
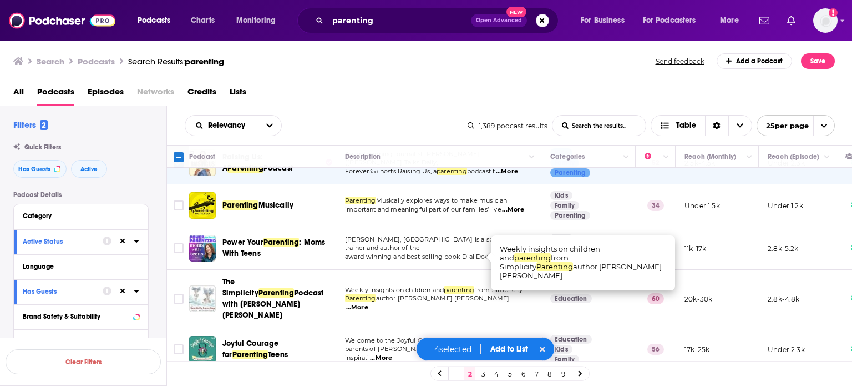
scroll to position [734, 6]
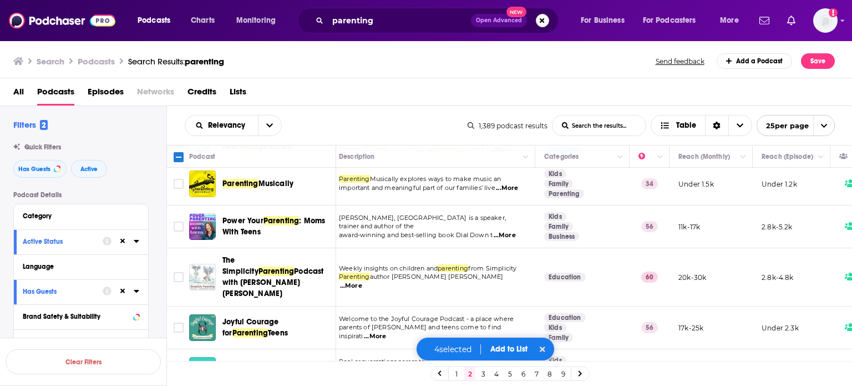
click at [455, 315] on span "Welcome to the Joyful Courage Podcast - a place where" at bounding box center [426, 319] width 175 height 8
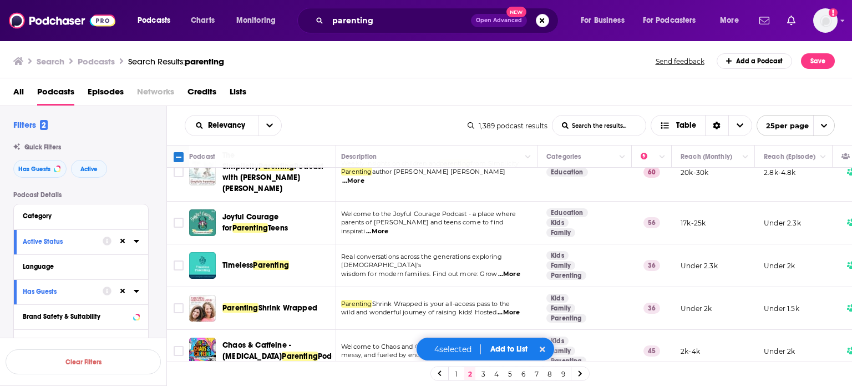
scroll to position [843, 4]
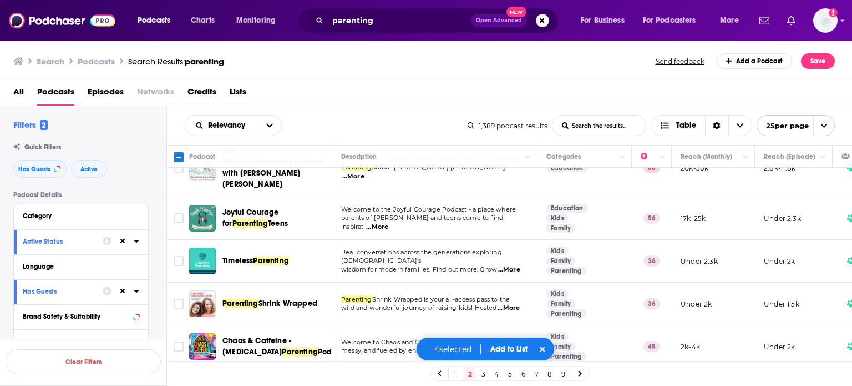
click at [510, 303] on span "...More" at bounding box center [509, 307] width 22 height 9
click at [174, 298] on input "Toggle select row" at bounding box center [179, 303] width 10 height 10
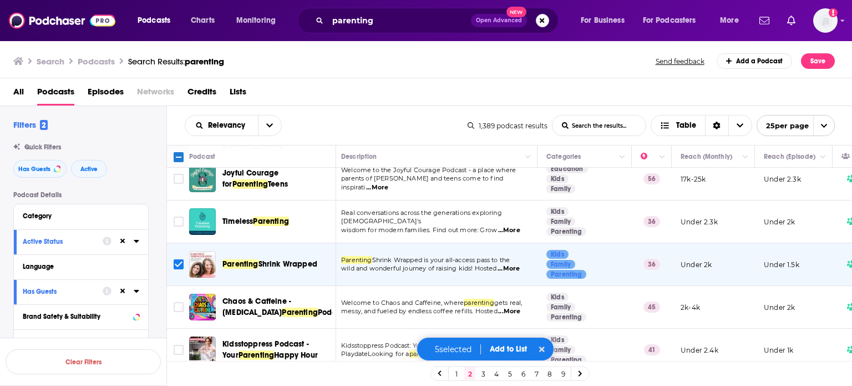
scroll to position [887, 4]
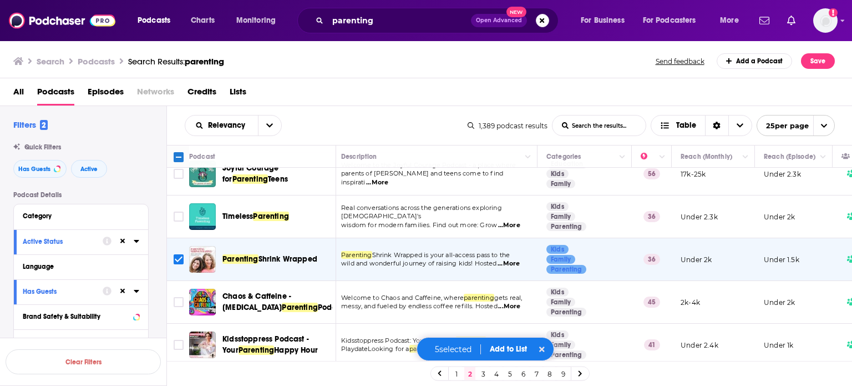
click at [513, 344] on span "...More" at bounding box center [503, 348] width 22 height 9
click at [178, 339] on input "Toggle select row" at bounding box center [179, 344] width 10 height 10
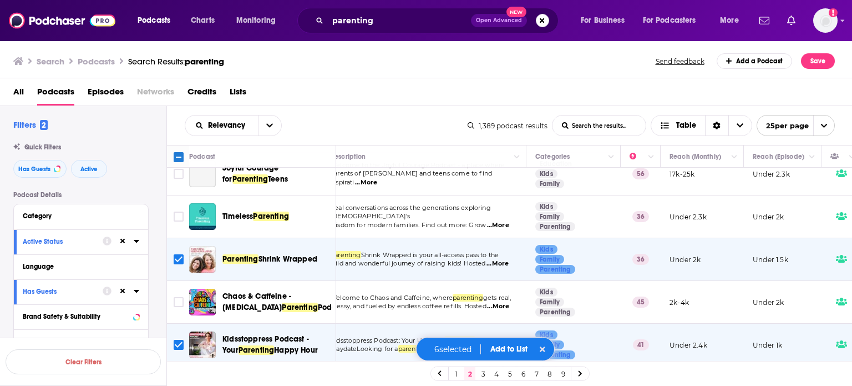
scroll to position [887, 0]
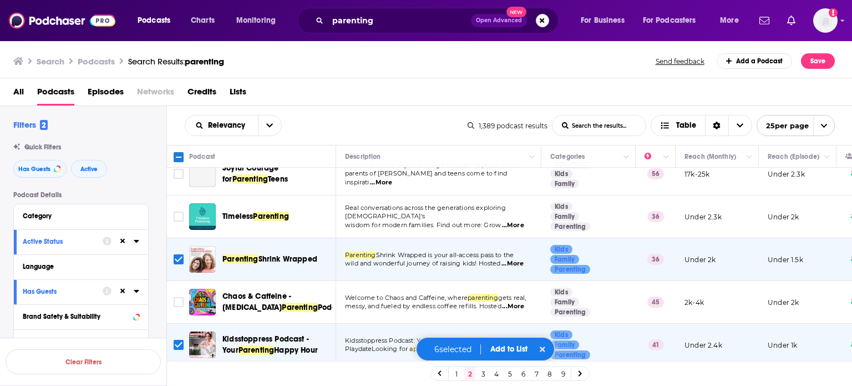
click at [517, 385] on span "...More" at bounding box center [512, 391] width 22 height 9
click at [180, 382] on input "Toggle select row" at bounding box center [179, 387] width 10 height 10
click at [518, 347] on button "Add to List" at bounding box center [508, 348] width 55 height 9
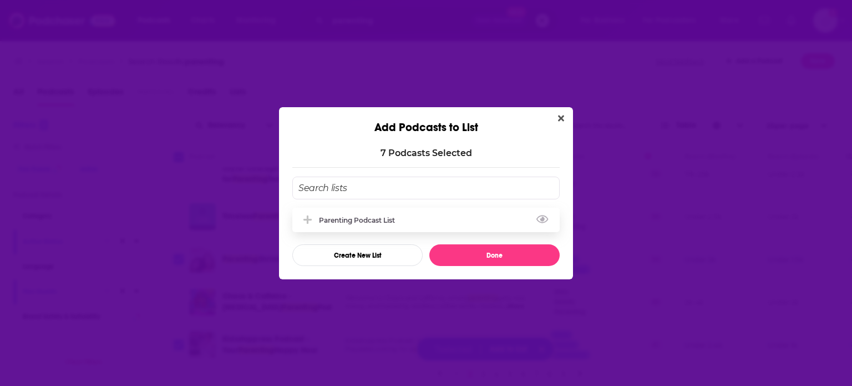
click at [398, 214] on div "Parenting Podcast list" at bounding box center [425, 219] width 267 height 24
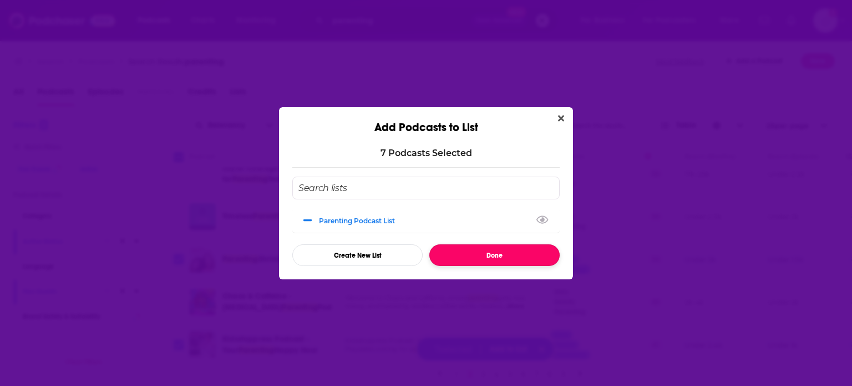
click at [461, 251] on button "Done" at bounding box center [494, 255] width 130 height 22
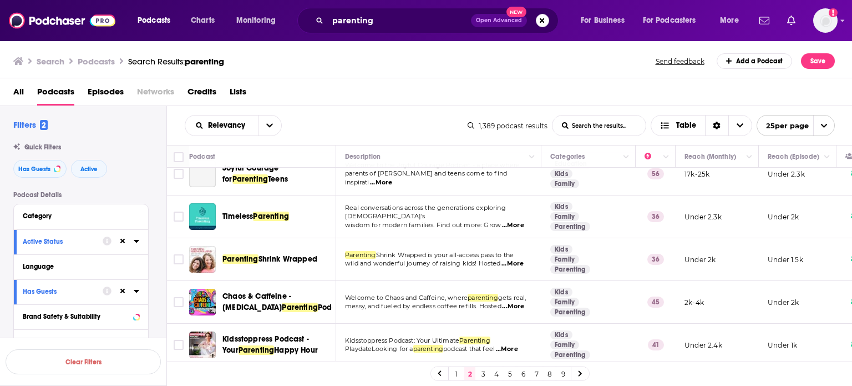
click at [483, 370] on link "3" at bounding box center [483, 373] width 11 height 13
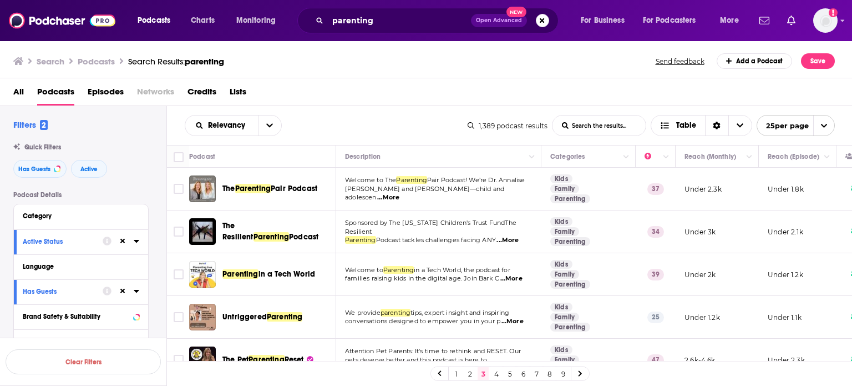
click at [510, 277] on span "...More" at bounding box center [511, 278] width 22 height 9
click at [513, 236] on span "...More" at bounding box center [507, 240] width 22 height 9
click at [399, 194] on span "...More" at bounding box center [388, 197] width 22 height 9
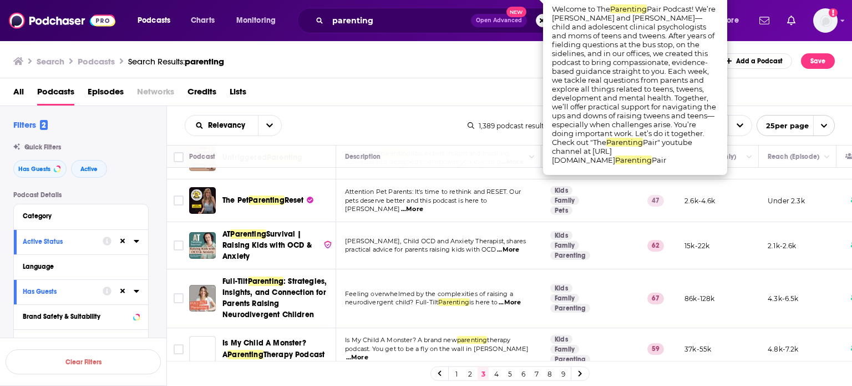
scroll to position [196, 0]
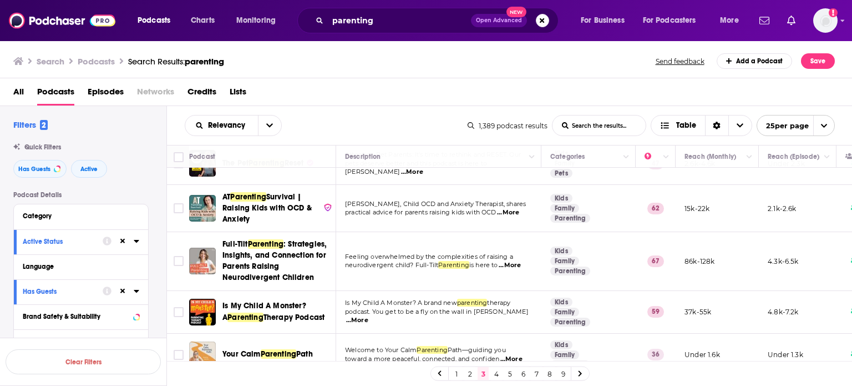
click at [797, 92] on div "All Podcasts Episodes Networks Credits Lists" at bounding box center [428, 94] width 830 height 23
click at [821, 27] on img "Logged in as ColinMcA" at bounding box center [825, 20] width 24 height 24
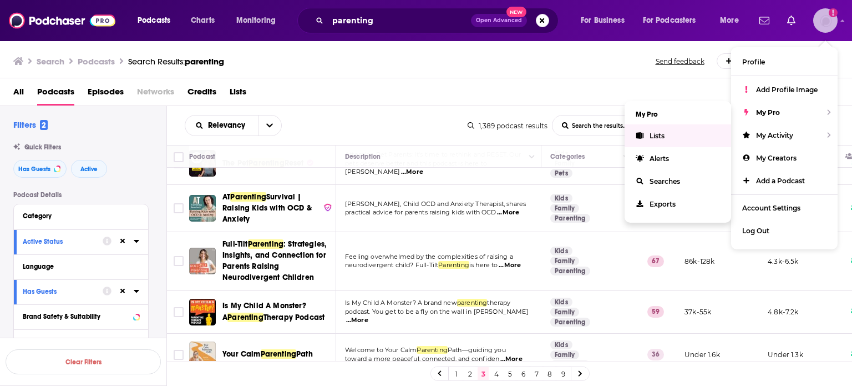
click at [683, 136] on link "Lists" at bounding box center [678, 135] width 106 height 23
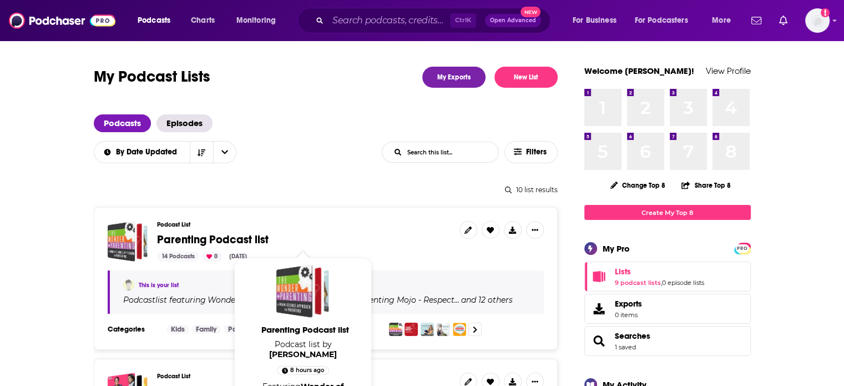
click at [197, 235] on span "Parenting Podcast list" at bounding box center [212, 239] width 111 height 14
